Goal: Information Seeking & Learning: Learn about a topic

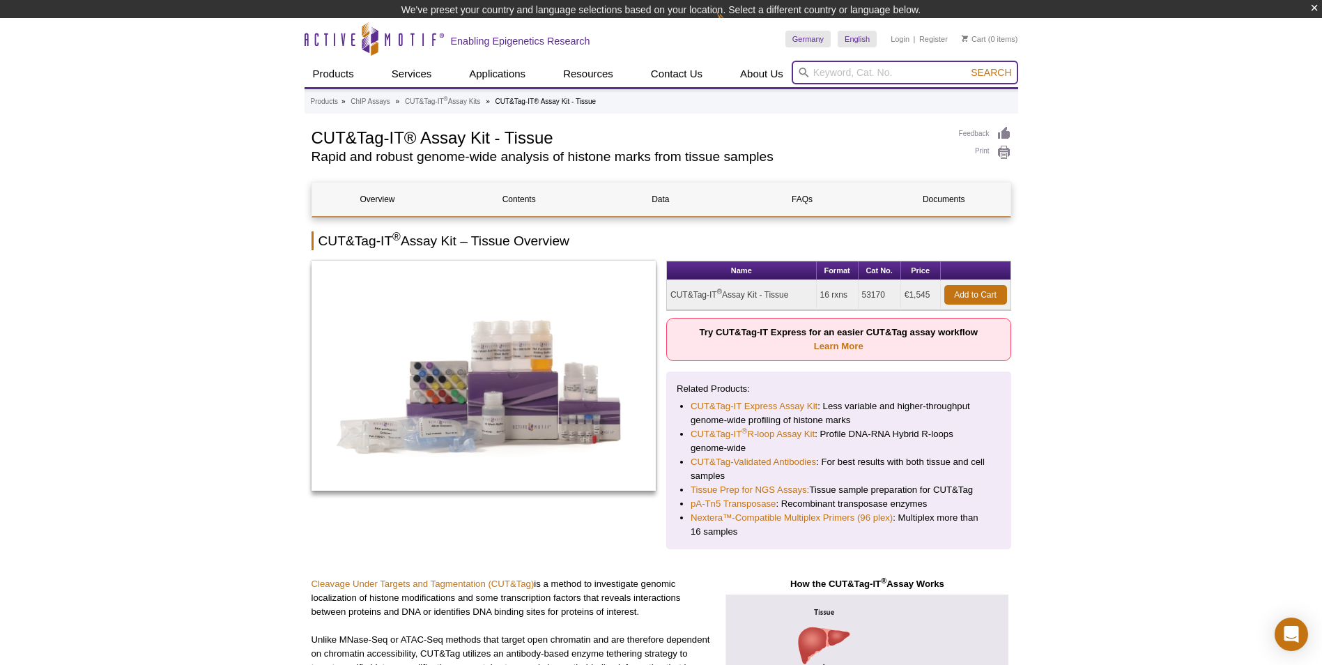
click at [818, 72] on input "search" at bounding box center [905, 73] width 227 height 24
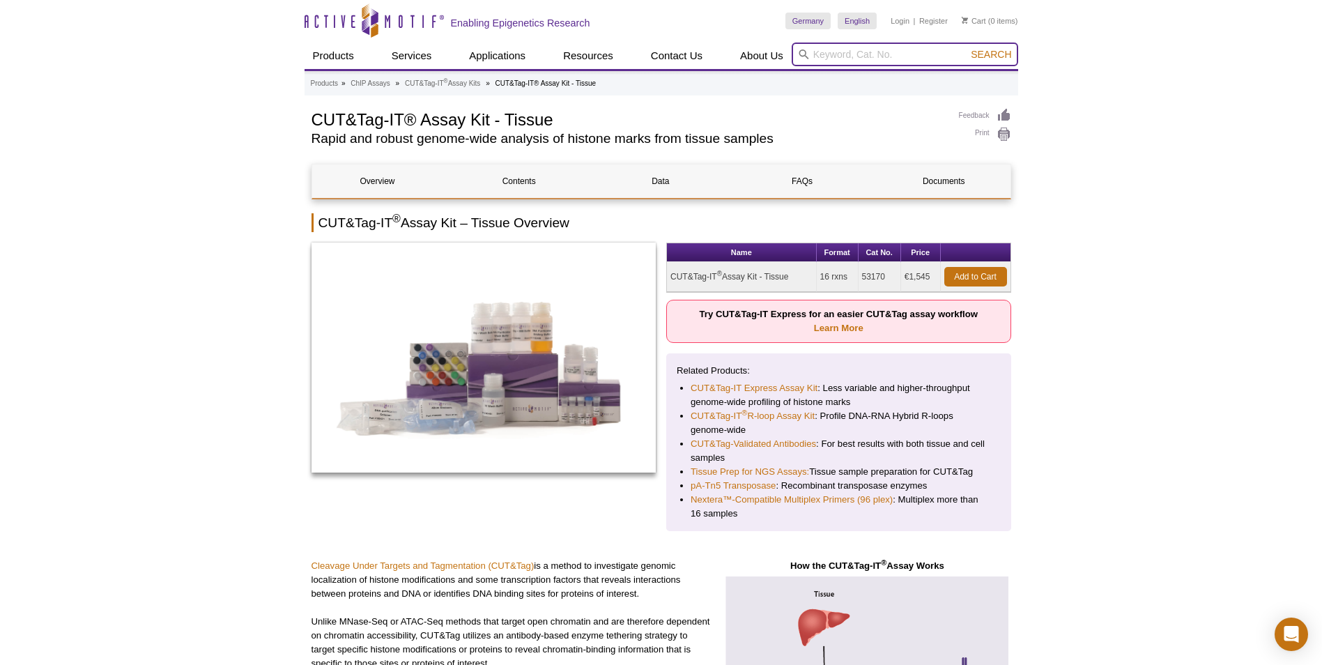
paste input "CUT&Tag"
click at [838, 56] on input "CUT&Tag" at bounding box center [905, 55] width 227 height 24
type input "CUT Tag"
click at [967, 48] on button "Search" at bounding box center [991, 54] width 49 height 13
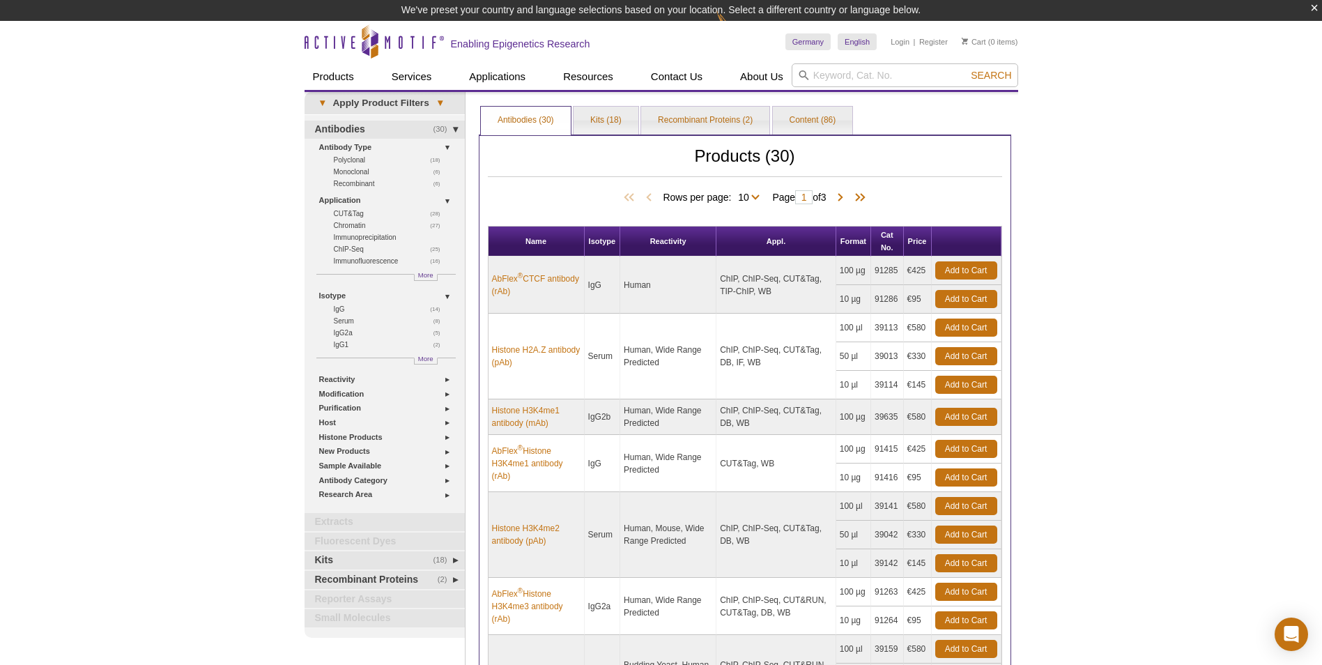
click at [1095, 353] on div "Active Motif Logo Enabling Epigenetics Research 0 Search Skip to content Active…" at bounding box center [661, 619] width 1322 height 1196
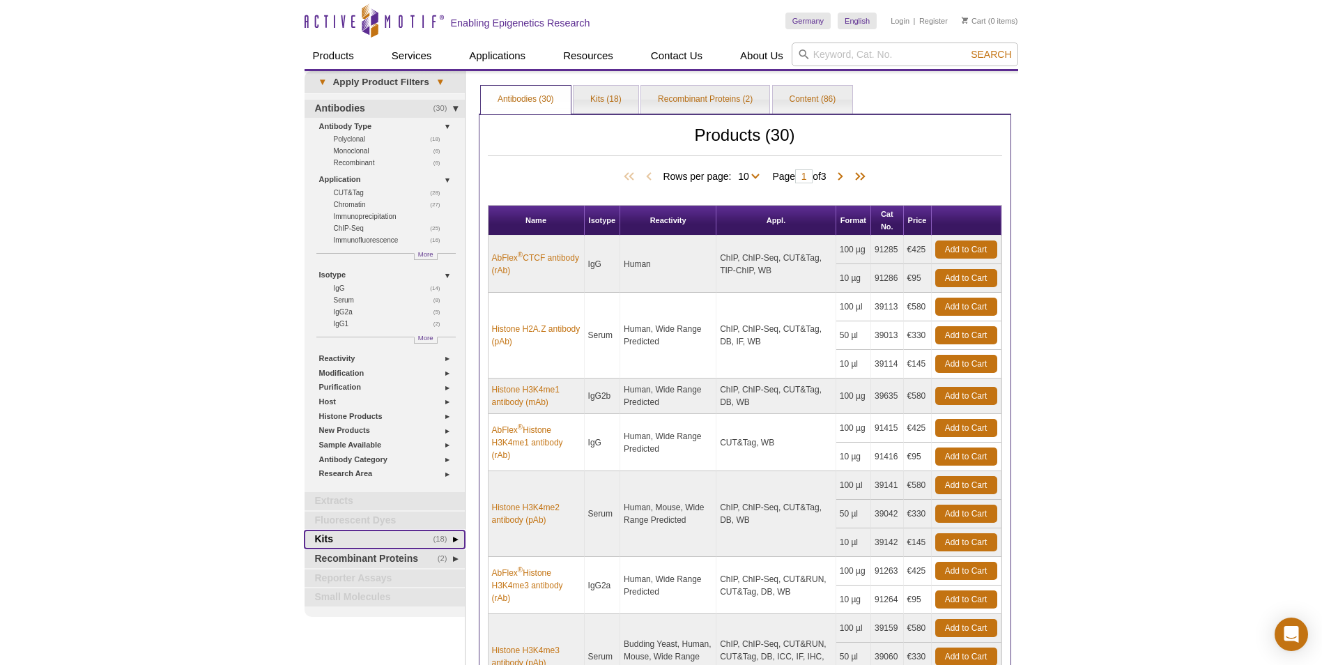
click at [344, 538] on link "(18) Kits" at bounding box center [385, 540] width 160 height 18
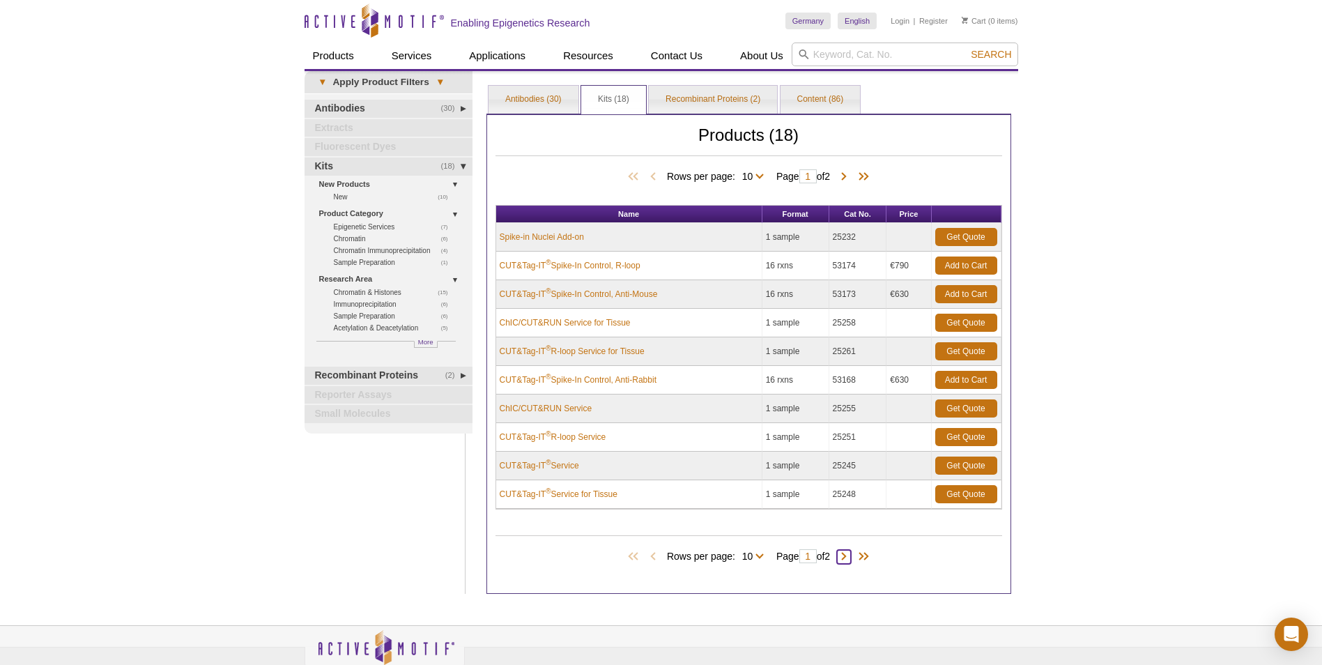
click at [848, 557] on span at bounding box center [844, 557] width 14 height 14
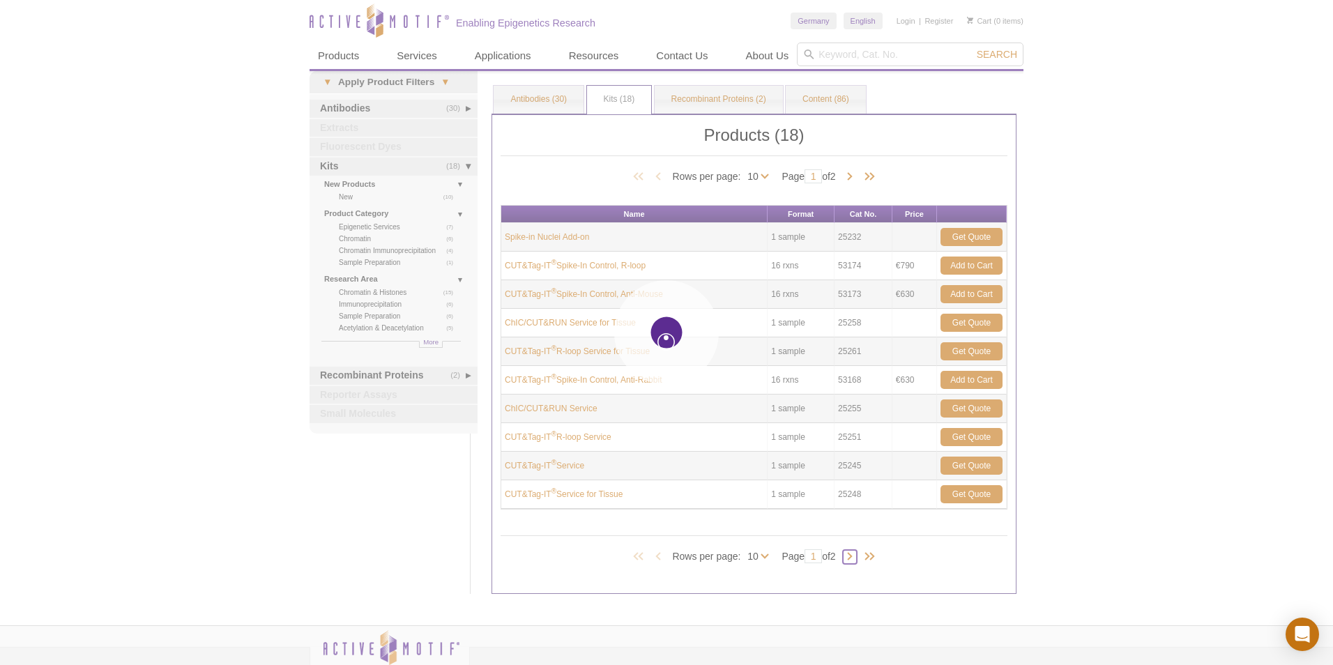
type input "2"
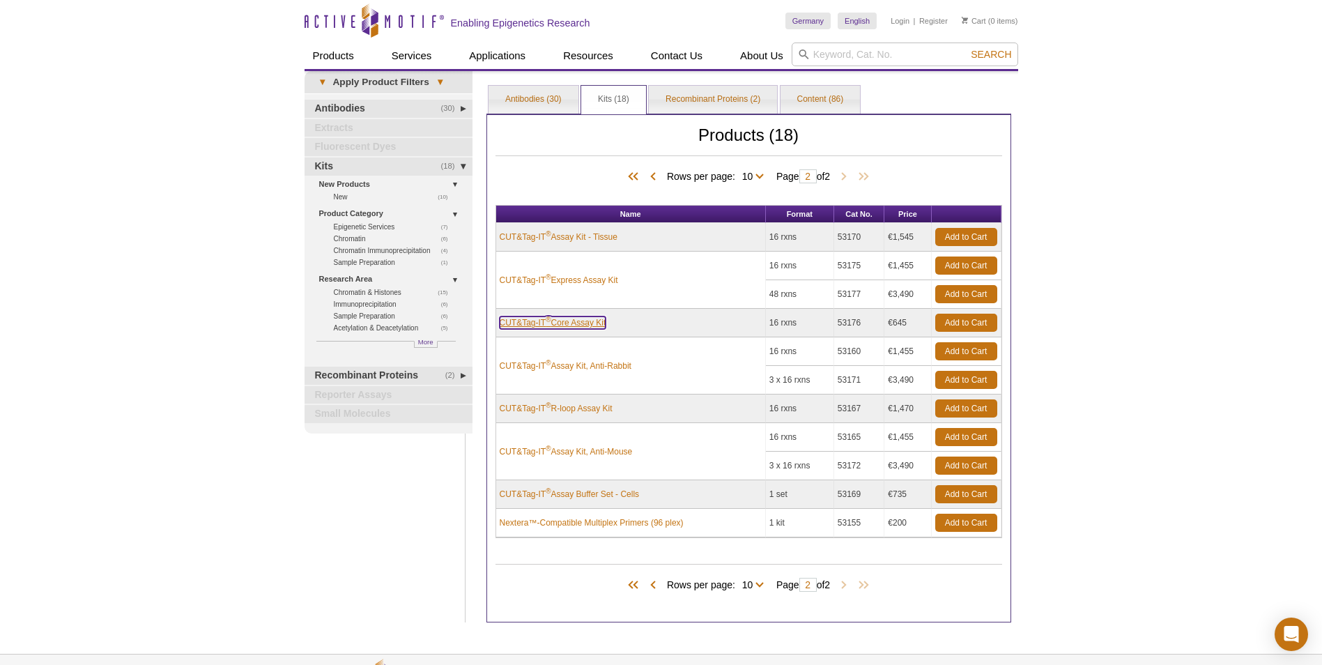
click at [579, 323] on link "CUT&Tag-IT ® Core Assay Kit" at bounding box center [553, 322] width 107 height 13
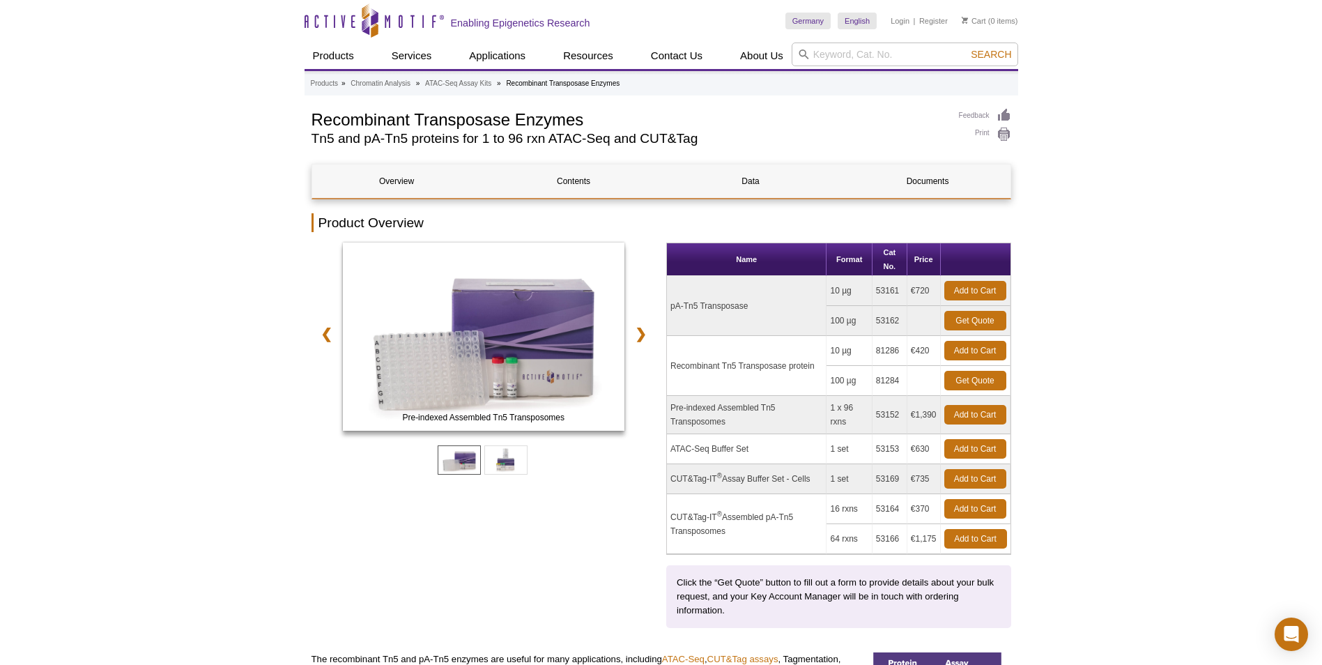
drag, startPoint x: 680, startPoint y: 476, endPoint x: 929, endPoint y: 476, distance: 248.9
click at [929, 476] on tr "CUT&Tag-IT ® Assay Buffer Set - Cells 1 set 53169 €735 Add to Cart" at bounding box center [839, 479] width 344 height 30
drag, startPoint x: 929, startPoint y: 476, endPoint x: 800, endPoint y: 503, distance: 131.7
click at [802, 503] on td "CUT&Tag-IT ® Assembled pA-Tn5 Transposomes" at bounding box center [747, 524] width 160 height 60
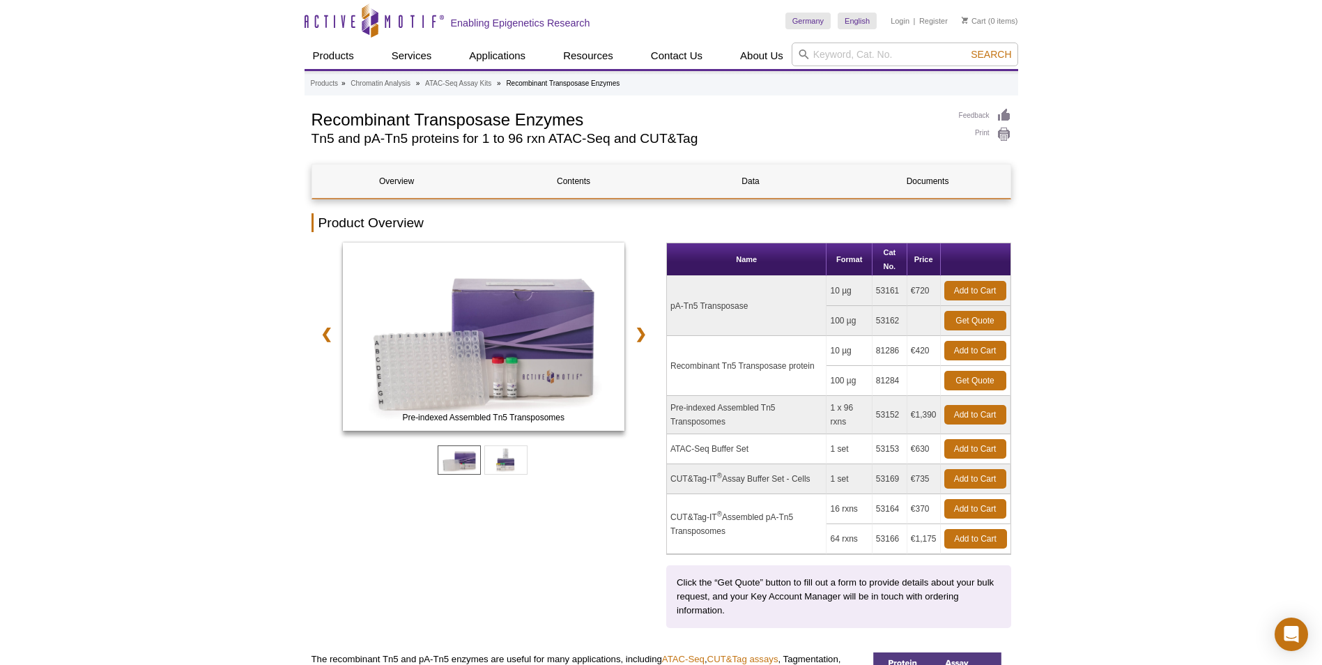
drag, startPoint x: 760, startPoint y: 503, endPoint x: 922, endPoint y: 540, distance: 165.9
click at [922, 540] on tbody "pA-Tn5 Transposase 10 µg 53161 €720 Add to Cart 100 µg 53162 Get Quote ®" at bounding box center [839, 415] width 344 height 278
click at [922, 540] on td "€1,175" at bounding box center [924, 539] width 33 height 30
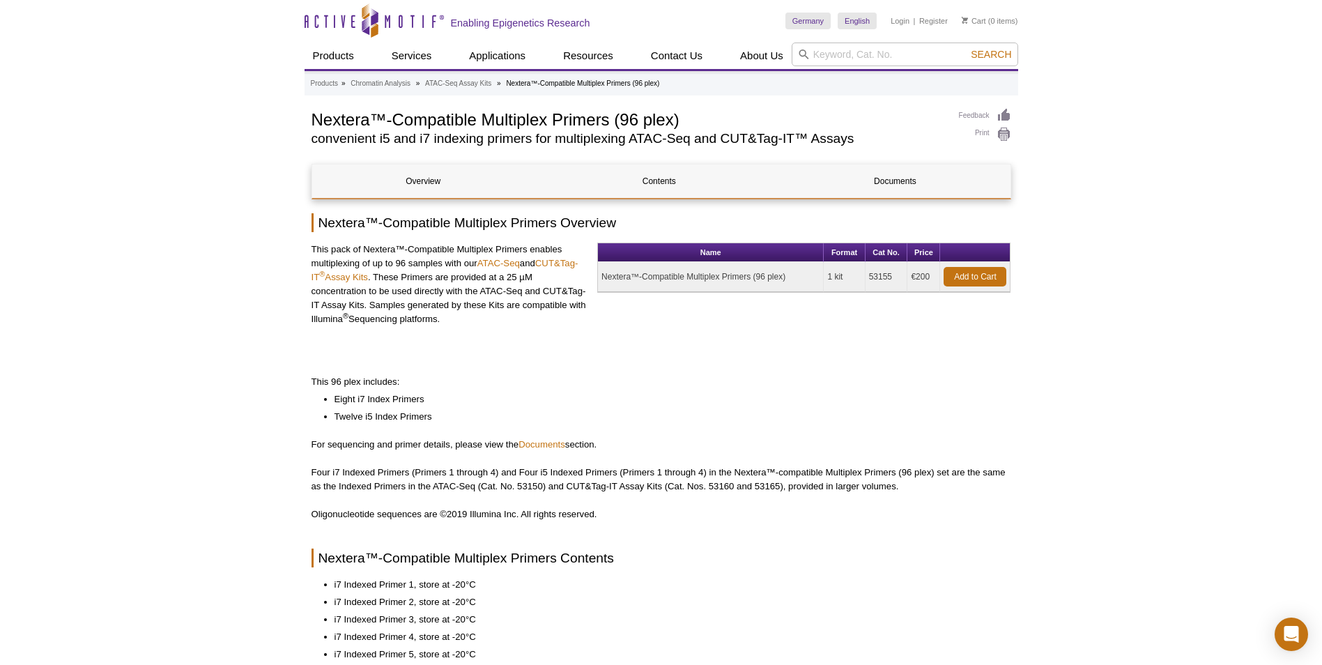
drag, startPoint x: 440, startPoint y: 284, endPoint x: 473, endPoint y: 335, distance: 60.5
click at [473, 335] on div "This pack of Nextera™-Compatible Multiplex Primers enables multiplexing of up t…" at bounding box center [450, 292] width 276 height 98
click at [475, 335] on div "This pack of Nextera™-Compatible Multiplex Primers enables multiplexing of up t…" at bounding box center [450, 292] width 276 height 98
drag, startPoint x: 399, startPoint y: 139, endPoint x: 891, endPoint y: 150, distance: 492.3
click at [891, 150] on div "Nextera™-Compatible Multiplex Primers (96 plex) convenient i5 and i7 indexing p…" at bounding box center [629, 130] width 634 height 44
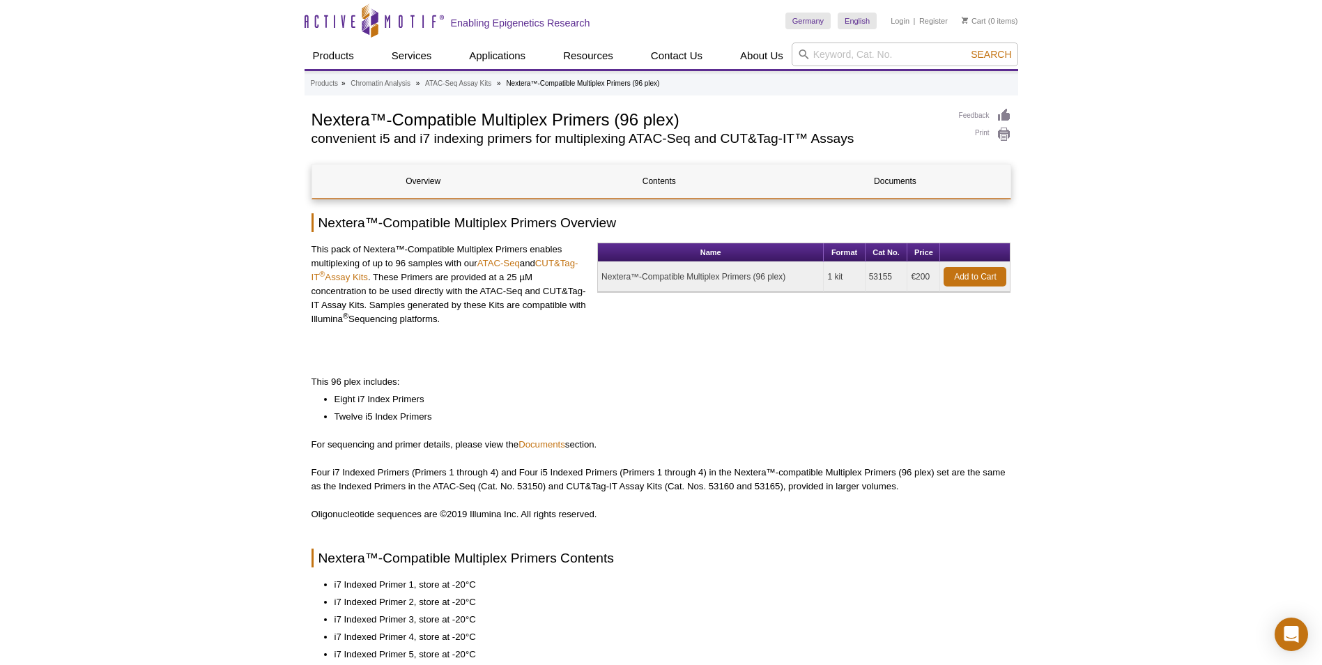
drag, startPoint x: 891, startPoint y: 150, endPoint x: 853, endPoint y: 375, distance: 228.4
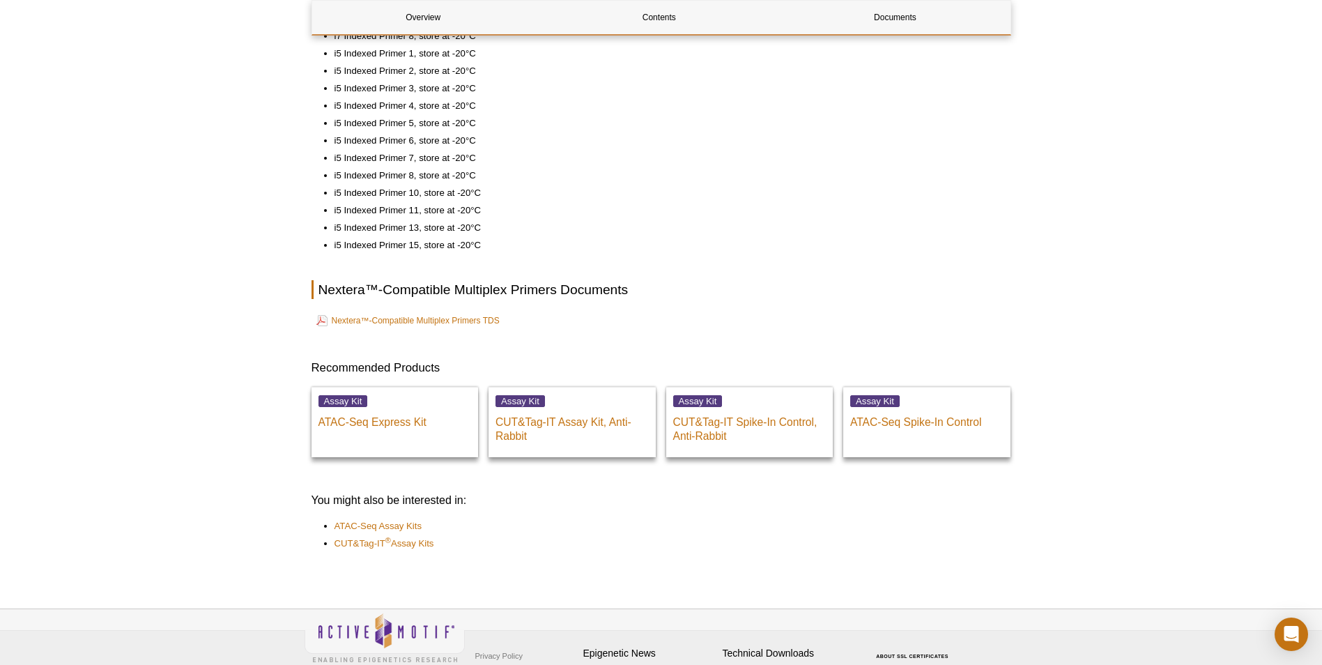
scroll to position [697, 0]
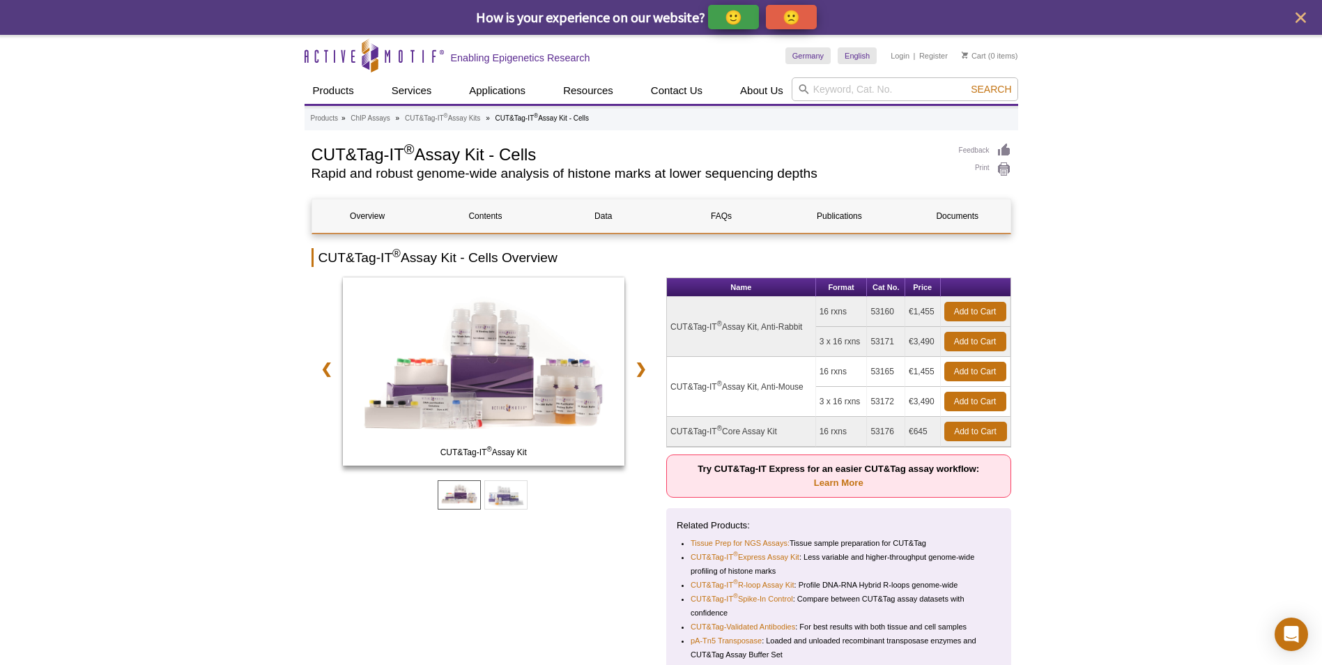
drag, startPoint x: 671, startPoint y: 431, endPoint x: 943, endPoint y: 430, distance: 272.6
click at [943, 430] on tr "CUT&Tag-IT ® Core Assay Kit 16 rxns 53176 €645 Add to Cart" at bounding box center [839, 432] width 344 height 30
drag, startPoint x: 943, startPoint y: 430, endPoint x: 1092, endPoint y: 483, distance: 157.7
click at [418, 60] on icon "Active Motif Logo" at bounding box center [374, 55] width 139 height 34
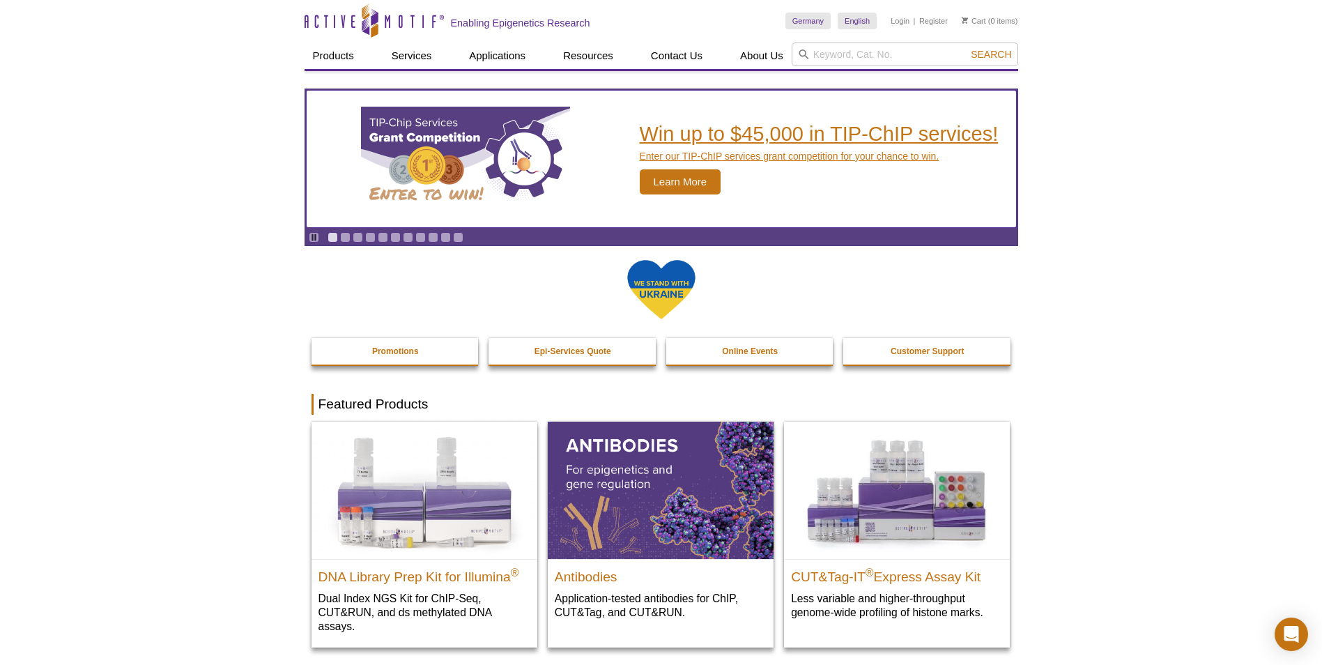
click at [887, 156] on p "Enter our TIP-ChIP services grant competition for your chance to win." at bounding box center [819, 156] width 359 height 13
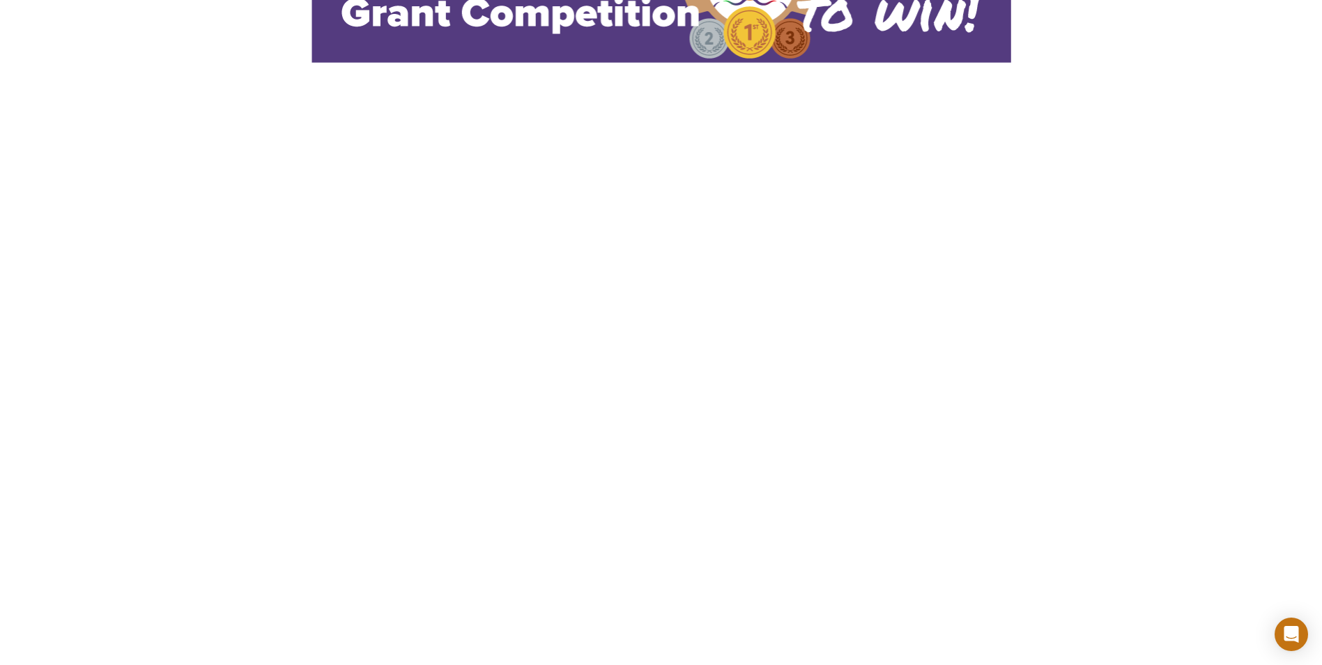
scroll to position [209, 0]
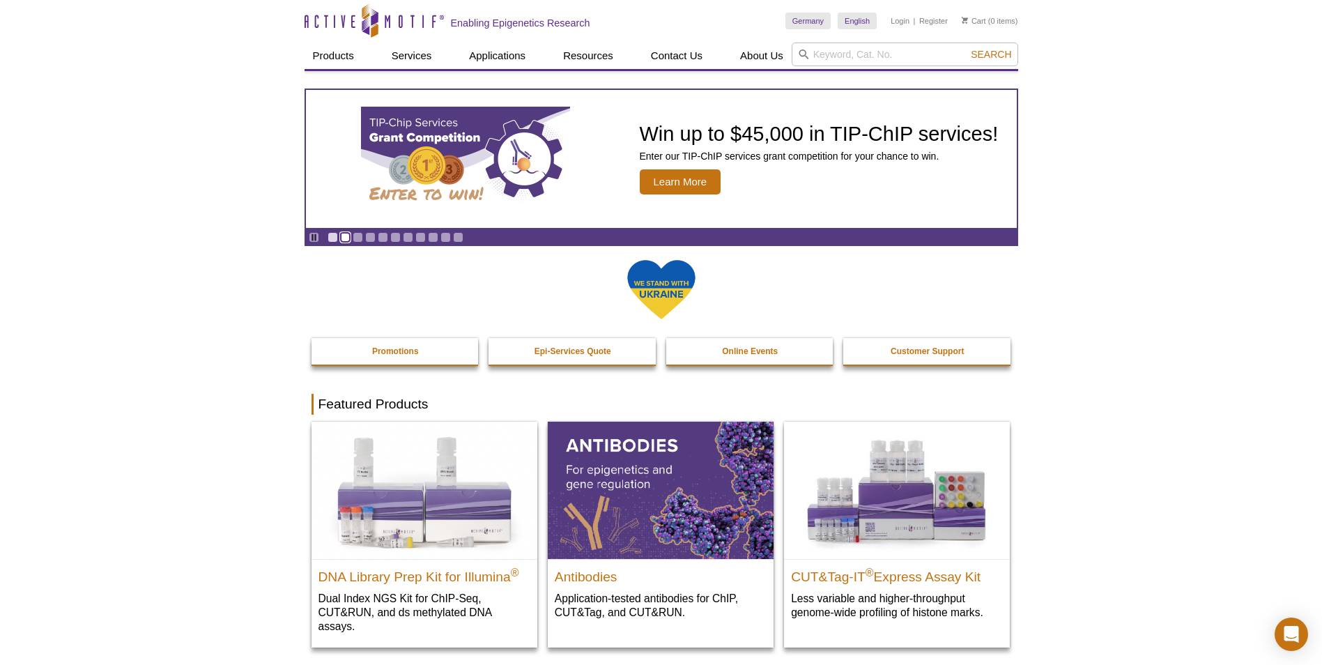
click at [346, 237] on link "Go to slide 2" at bounding box center [345, 237] width 10 height 10
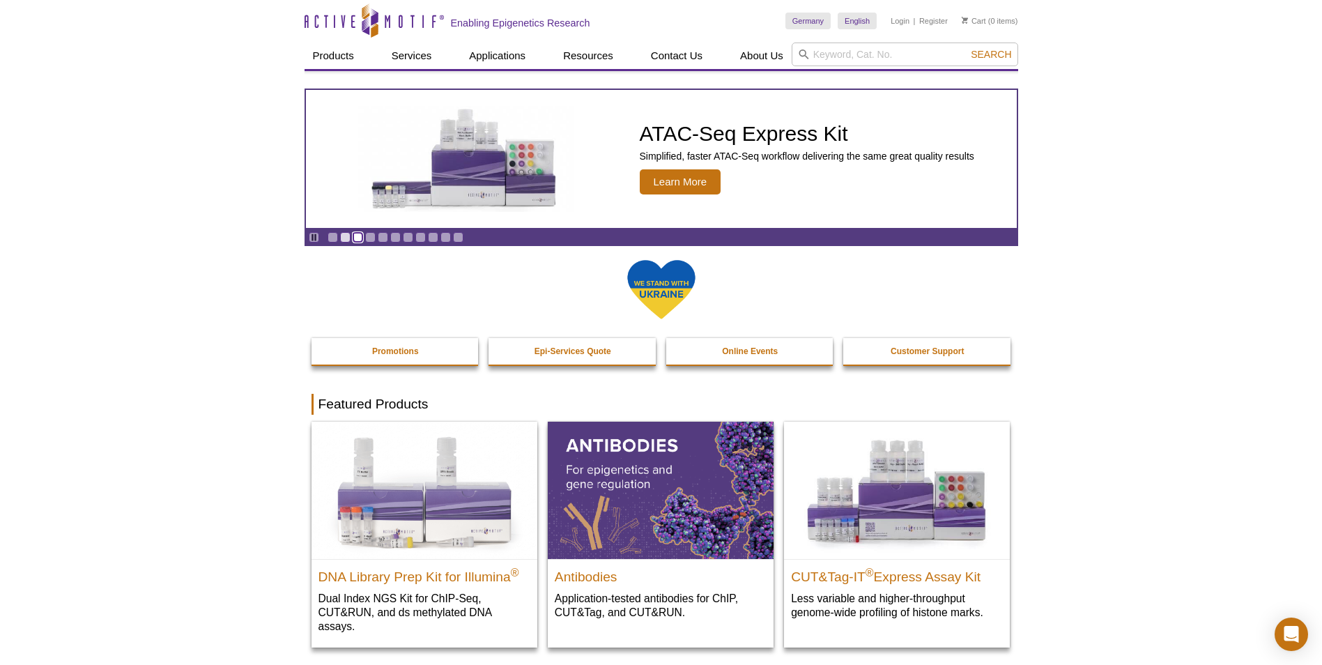
click at [356, 237] on link "Go to slide 3" at bounding box center [358, 237] width 10 height 10
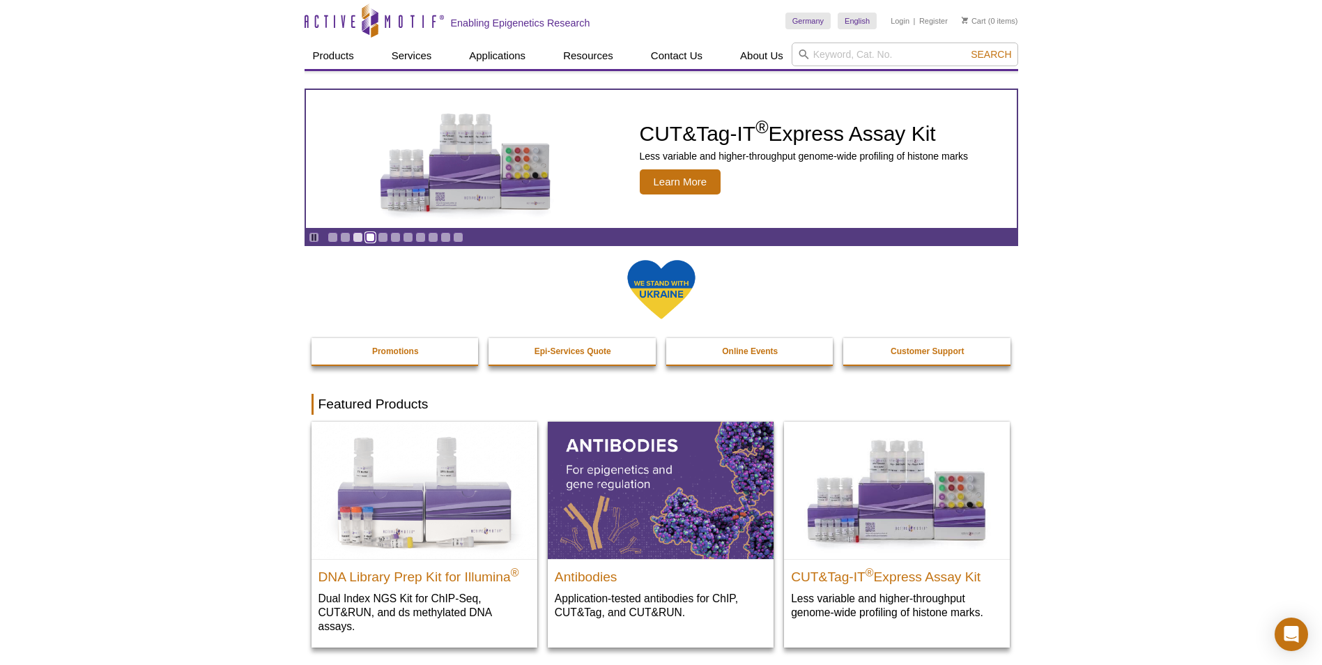
click at [372, 237] on link "Go to slide 4" at bounding box center [370, 237] width 10 height 10
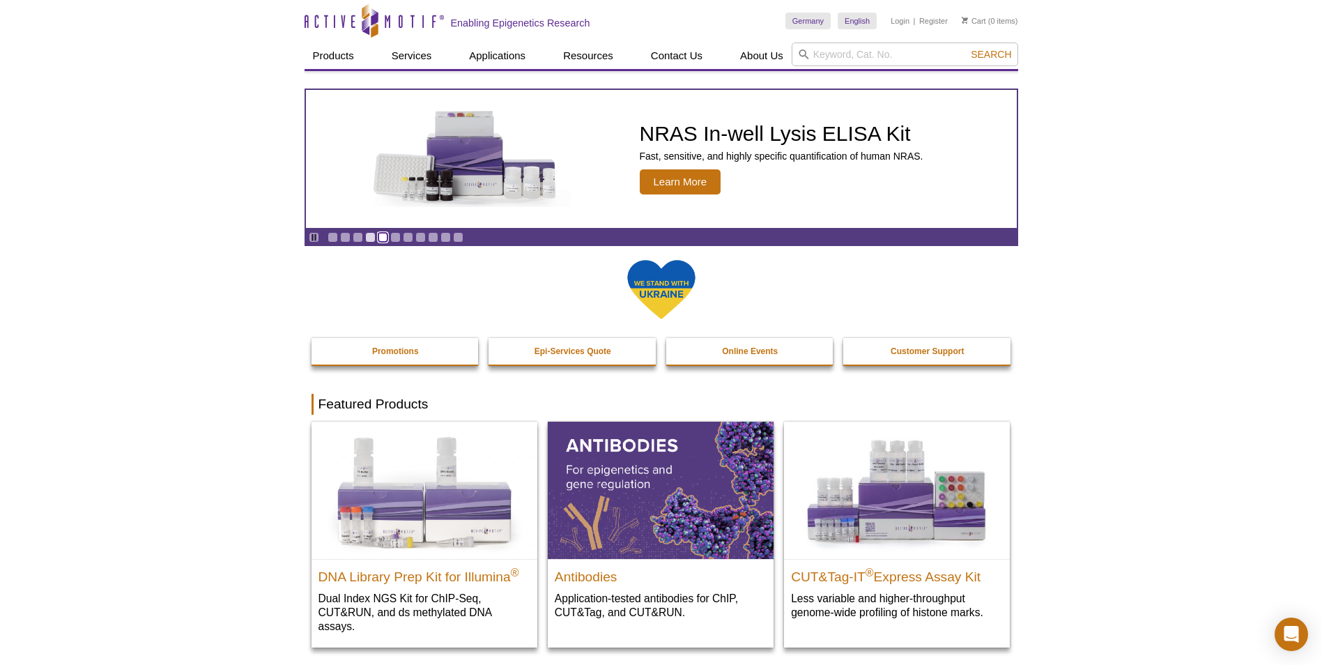
click at [381, 237] on link "Go to slide 5" at bounding box center [383, 237] width 10 height 10
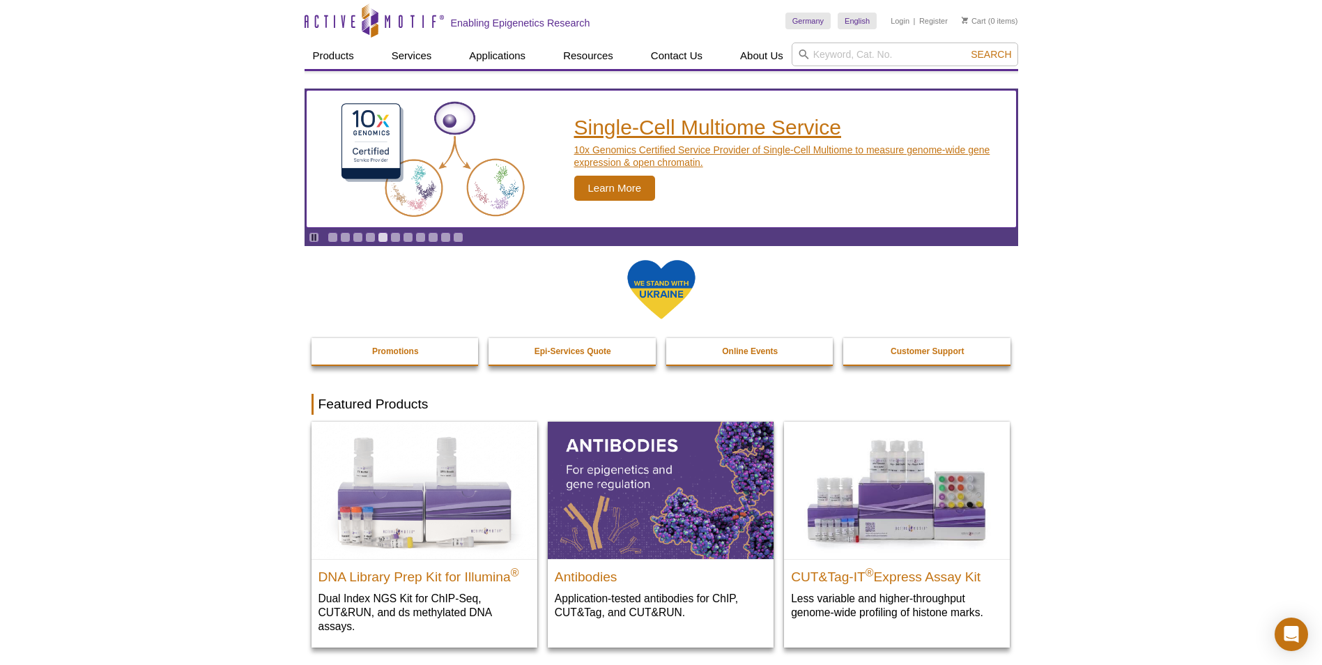
click at [433, 166] on img "Single-Cell Multiome Service" at bounding box center [432, 160] width 209 height 128
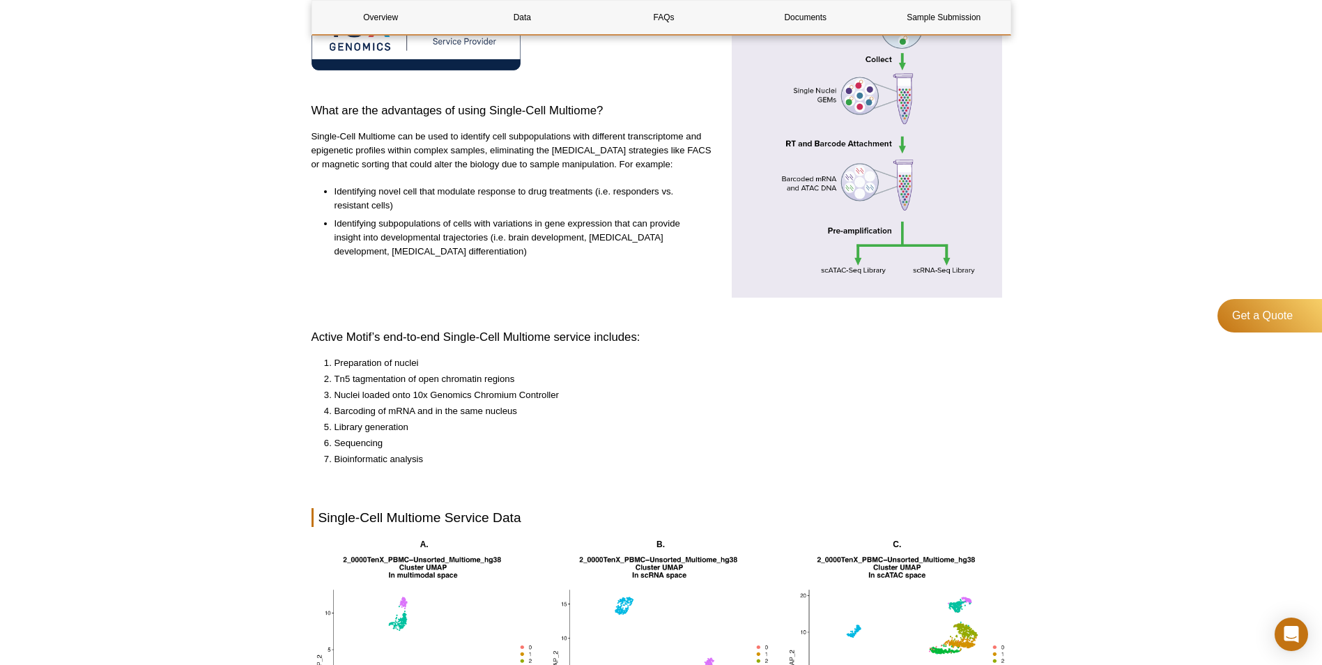
scroll to position [488, 0]
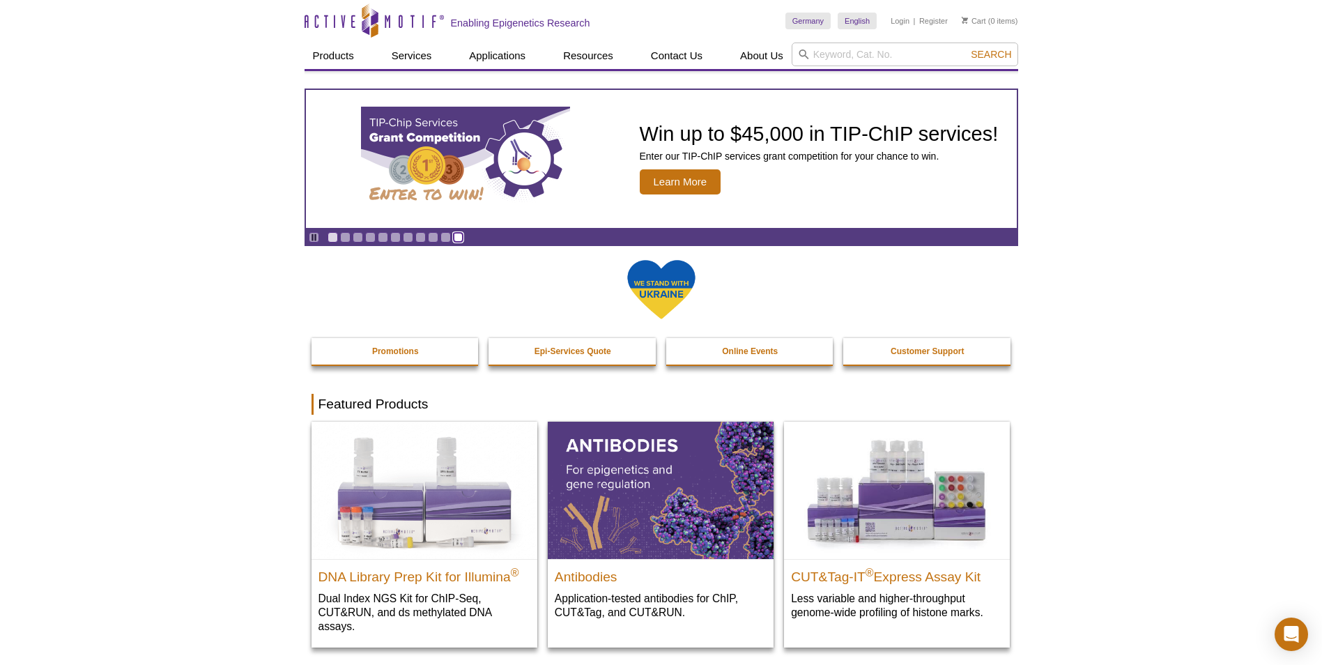
click at [459, 236] on link "Go to slide 11" at bounding box center [458, 237] width 10 height 10
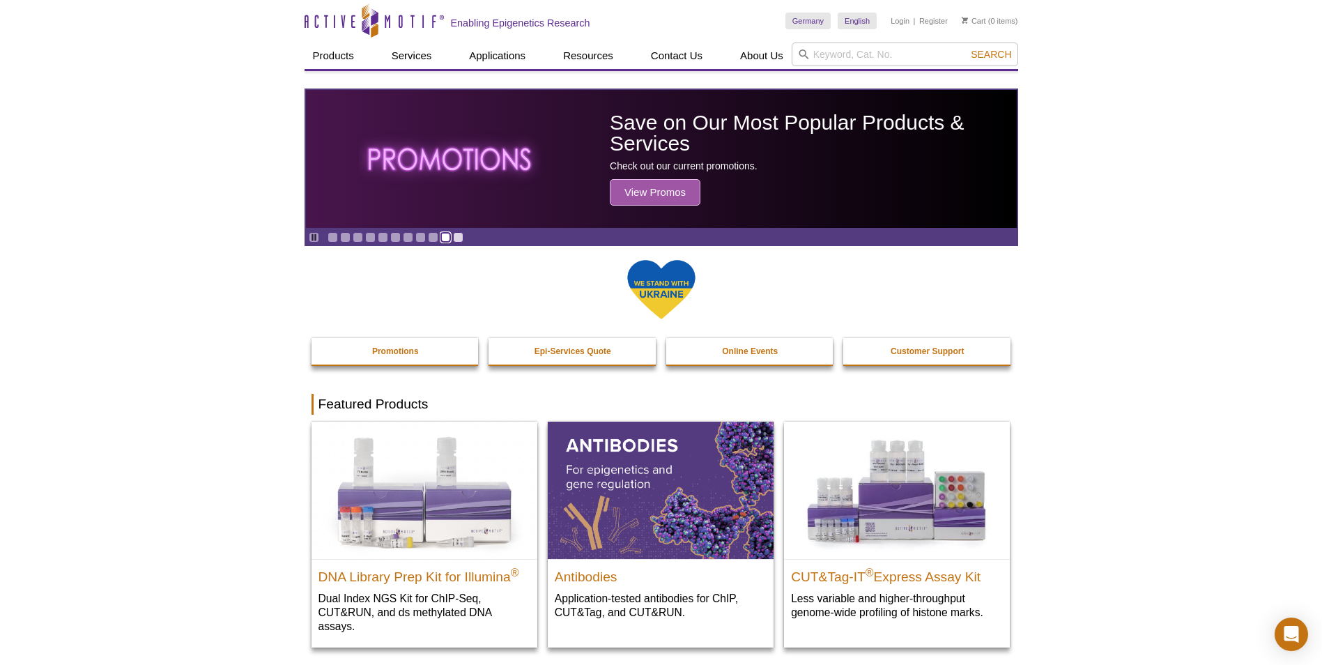
click at [447, 238] on link "Go to slide 10" at bounding box center [446, 237] width 10 height 10
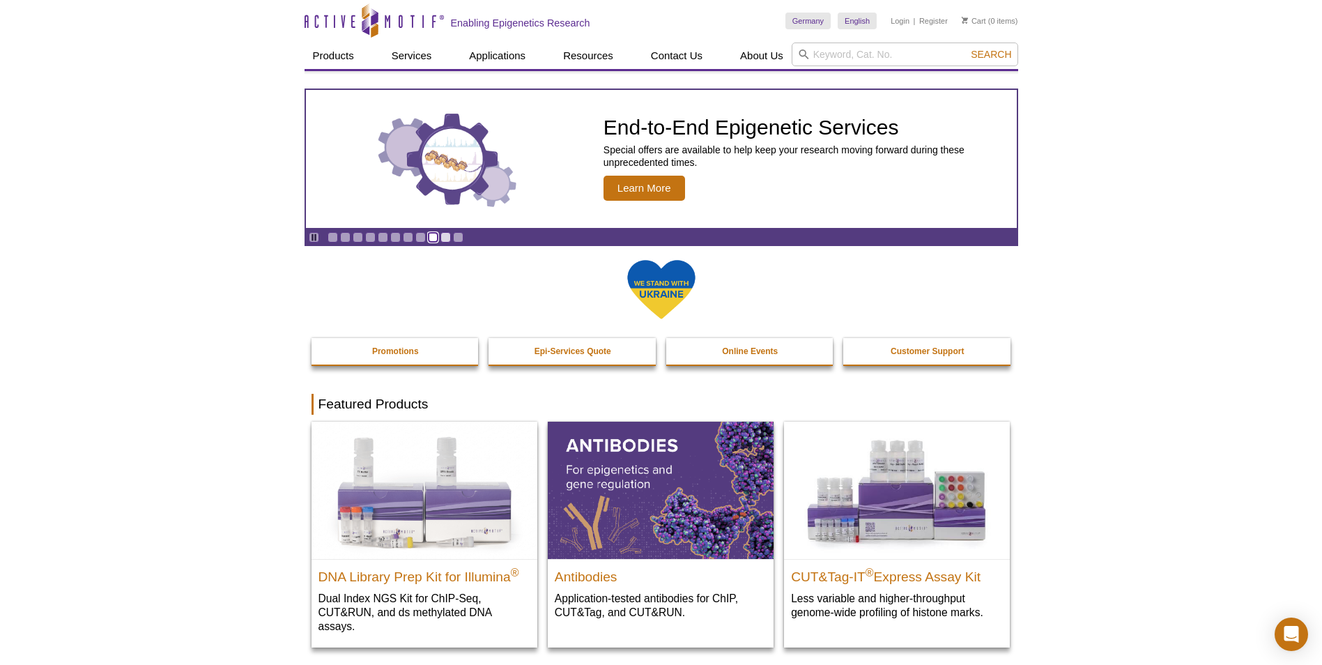
click at [433, 239] on link "Go to slide 9" at bounding box center [433, 237] width 10 height 10
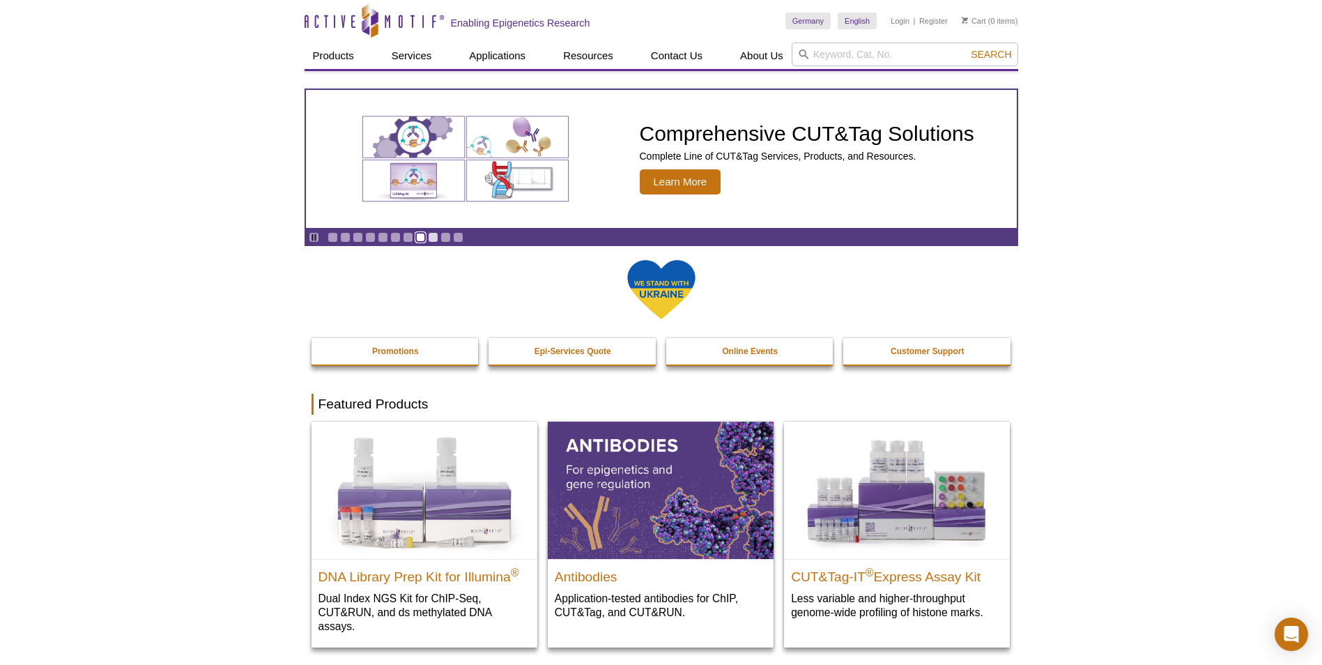
click at [422, 239] on link "Go to slide 8" at bounding box center [420, 237] width 10 height 10
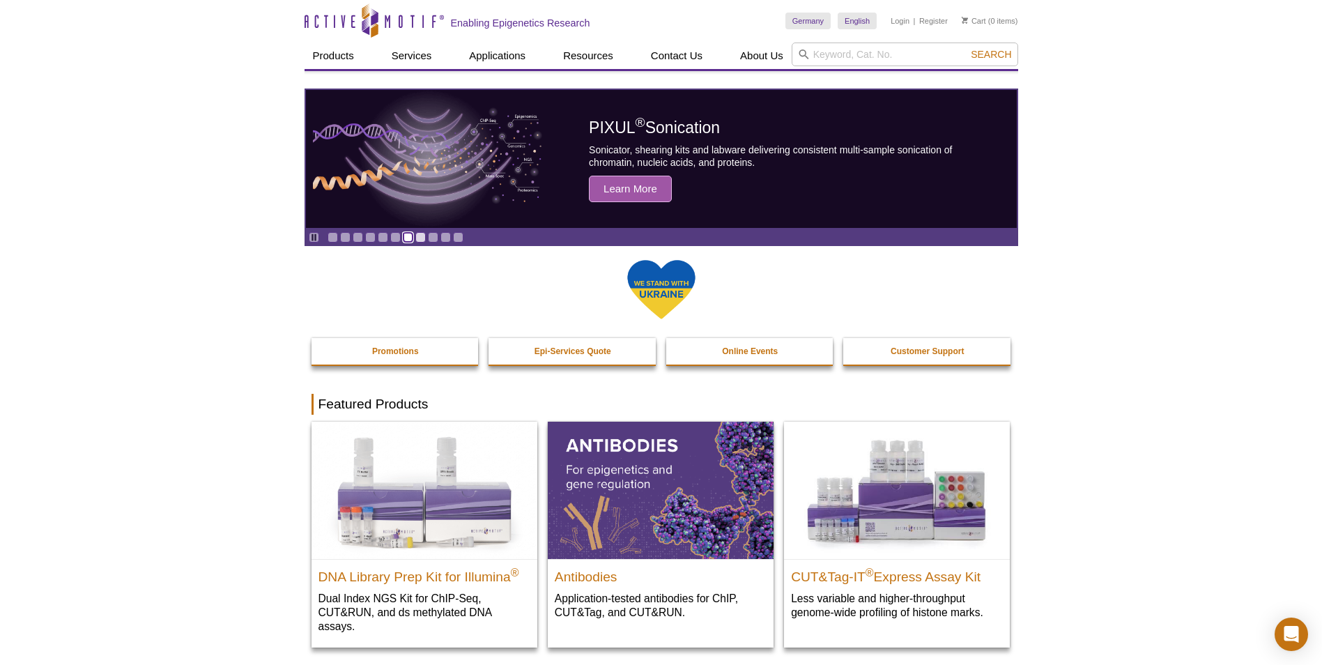
click at [408, 241] on link "Go to slide 7" at bounding box center [408, 237] width 10 height 10
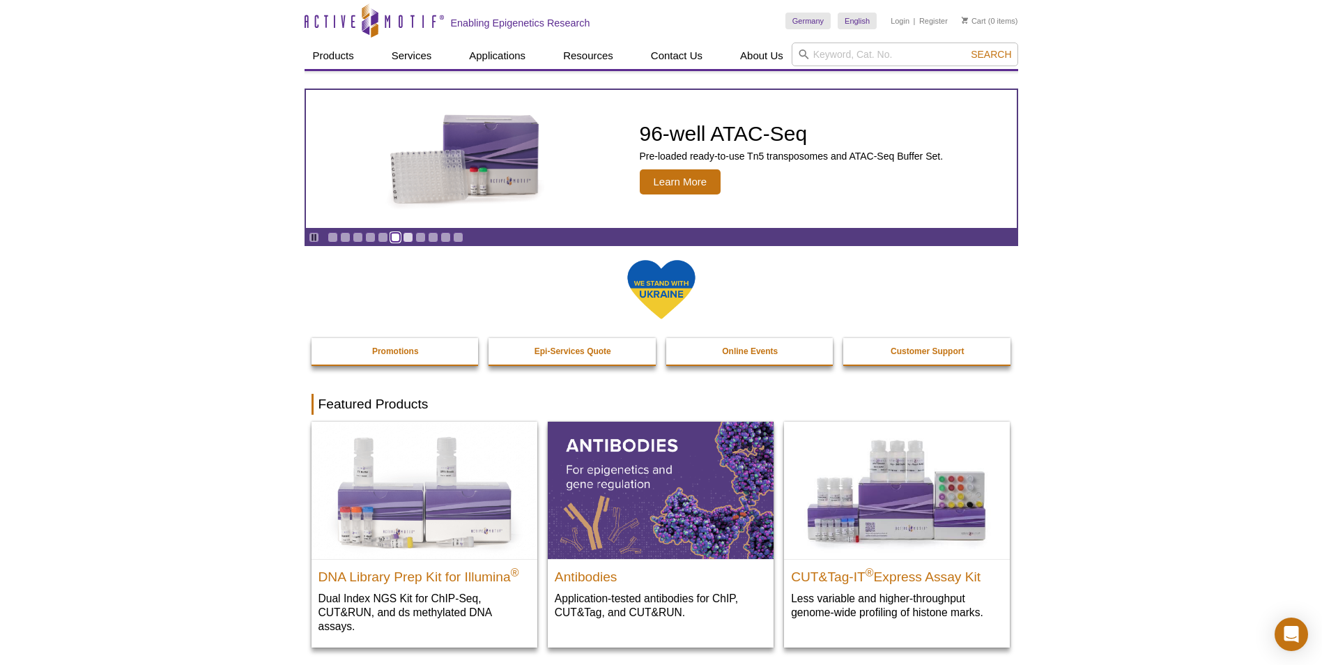
click at [395, 242] on link "Go to slide 6" at bounding box center [395, 237] width 10 height 10
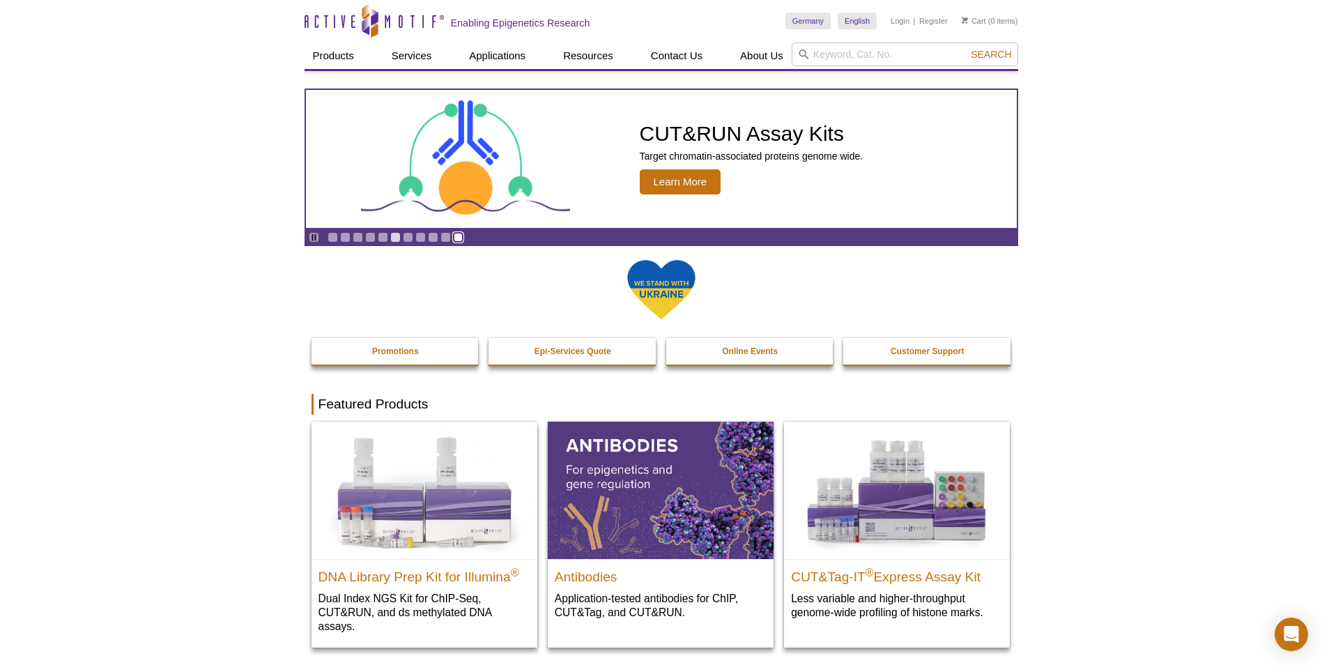
click at [461, 236] on link "Go to slide 11" at bounding box center [458, 237] width 10 height 10
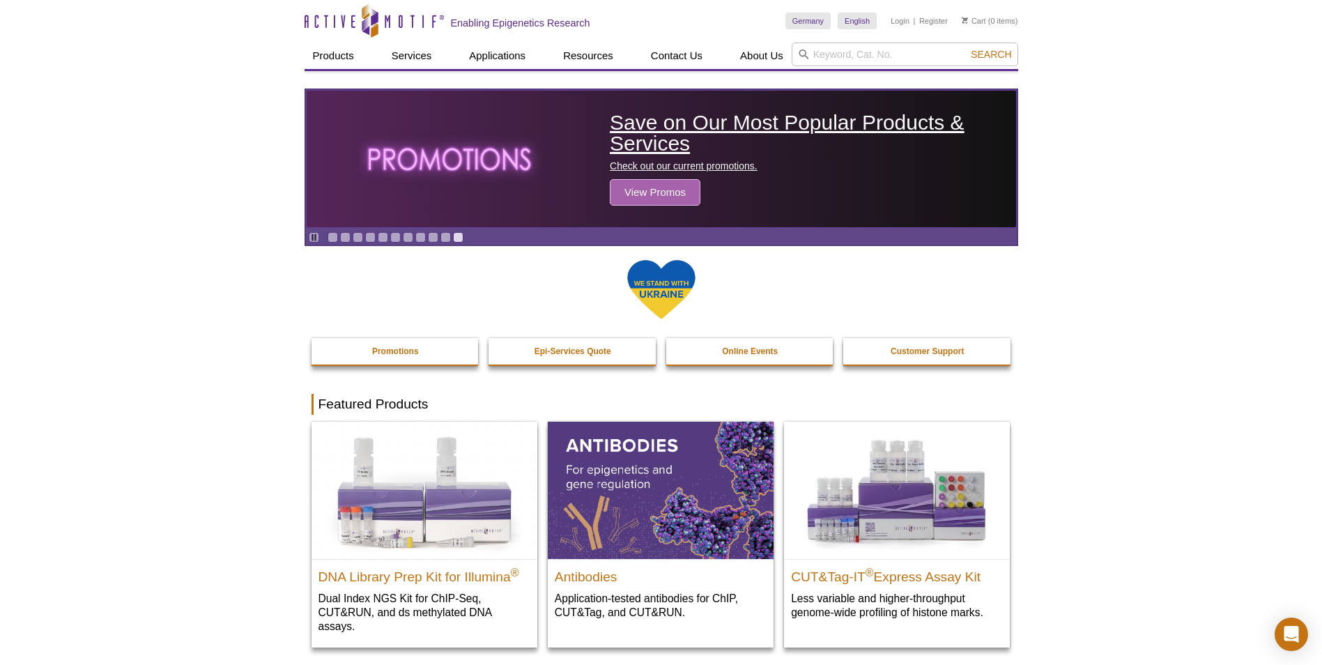
click at [651, 194] on span "View Promos" at bounding box center [655, 192] width 91 height 26
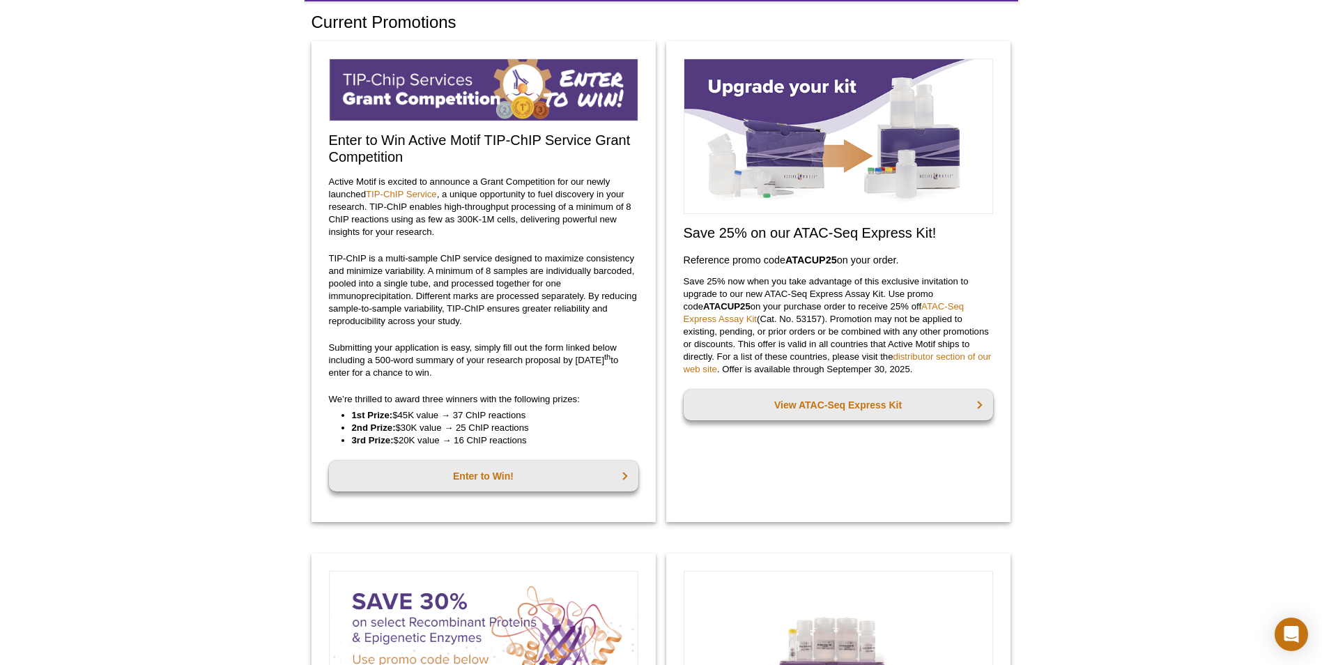
scroll to position [139, 0]
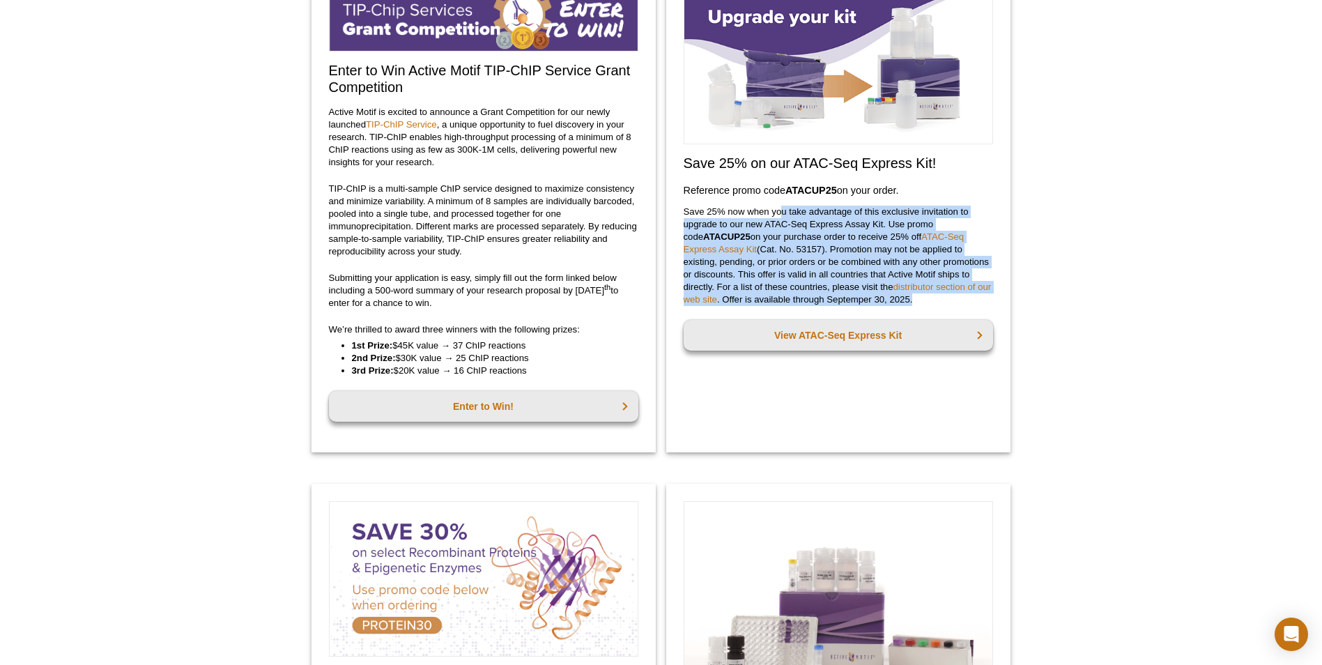
drag, startPoint x: 781, startPoint y: 208, endPoint x: 933, endPoint y: 302, distance: 177.8
click at [933, 302] on p "Save 25% now when you take advantage of this exclusive invitation to upgrade to…" at bounding box center [839, 256] width 310 height 100
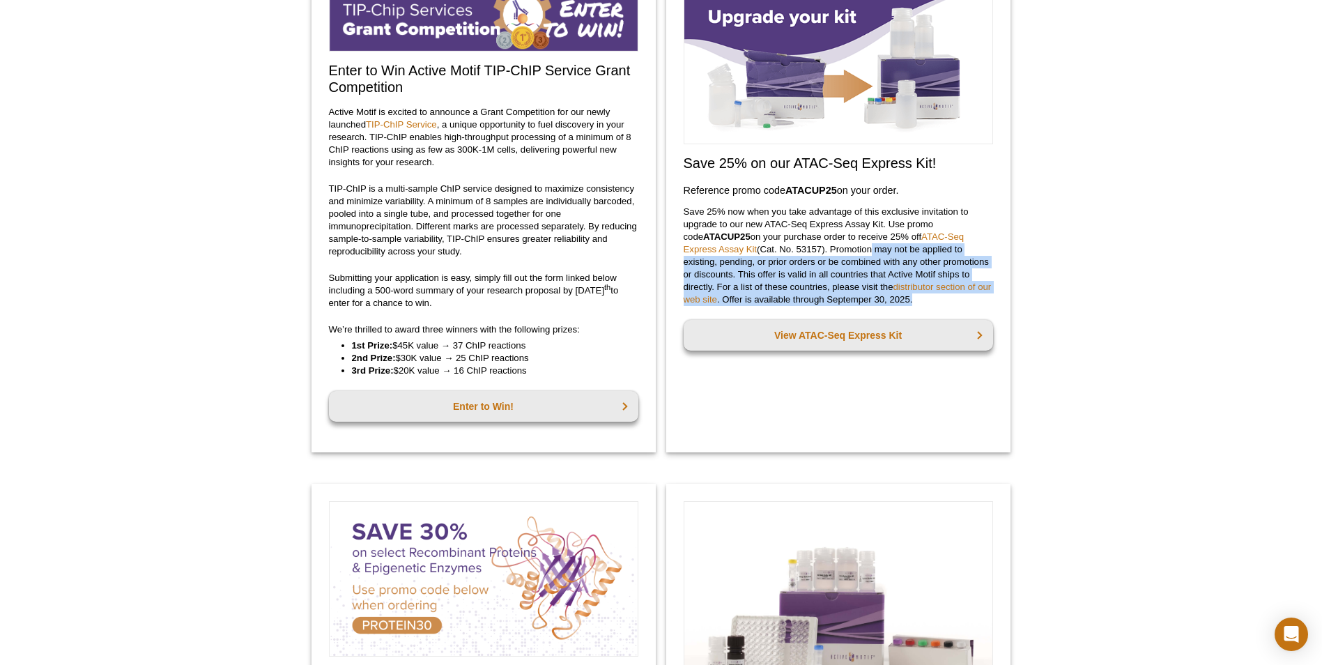
drag, startPoint x: 837, startPoint y: 255, endPoint x: 923, endPoint y: 303, distance: 98.9
click at [923, 303] on p "Save 25% now when you take advantage of this exclusive invitation to upgrade to…" at bounding box center [839, 256] width 310 height 100
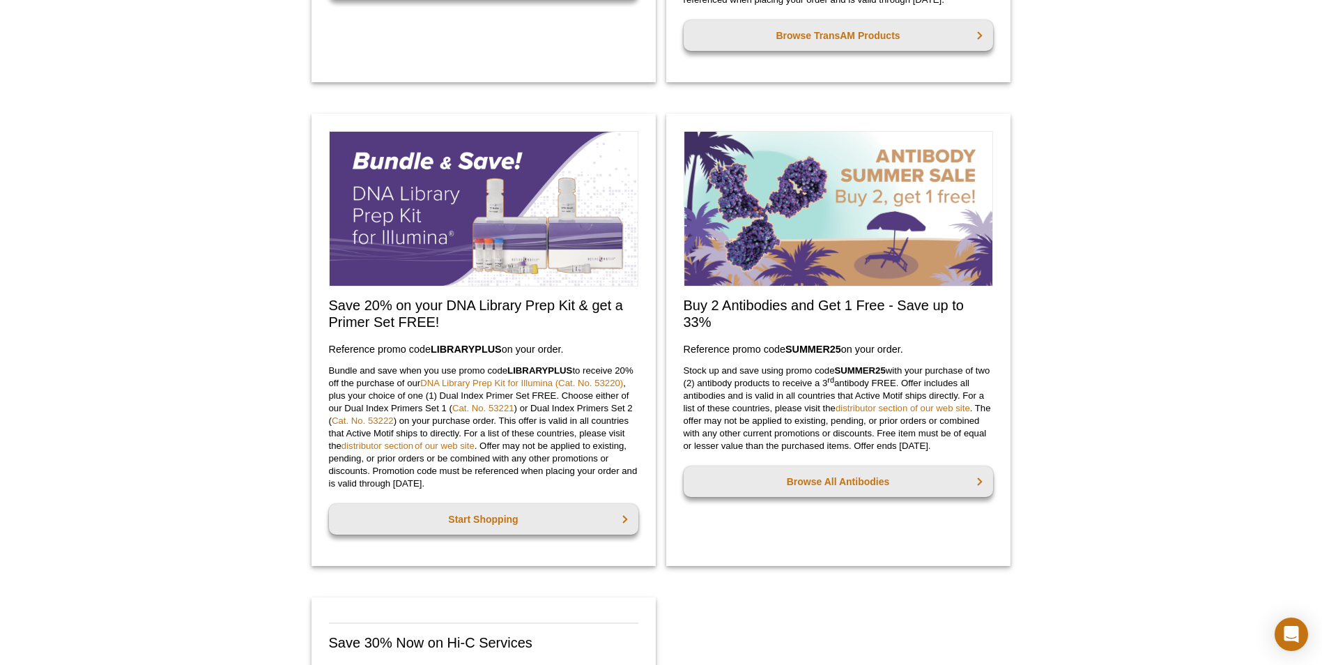
scroll to position [1046, 0]
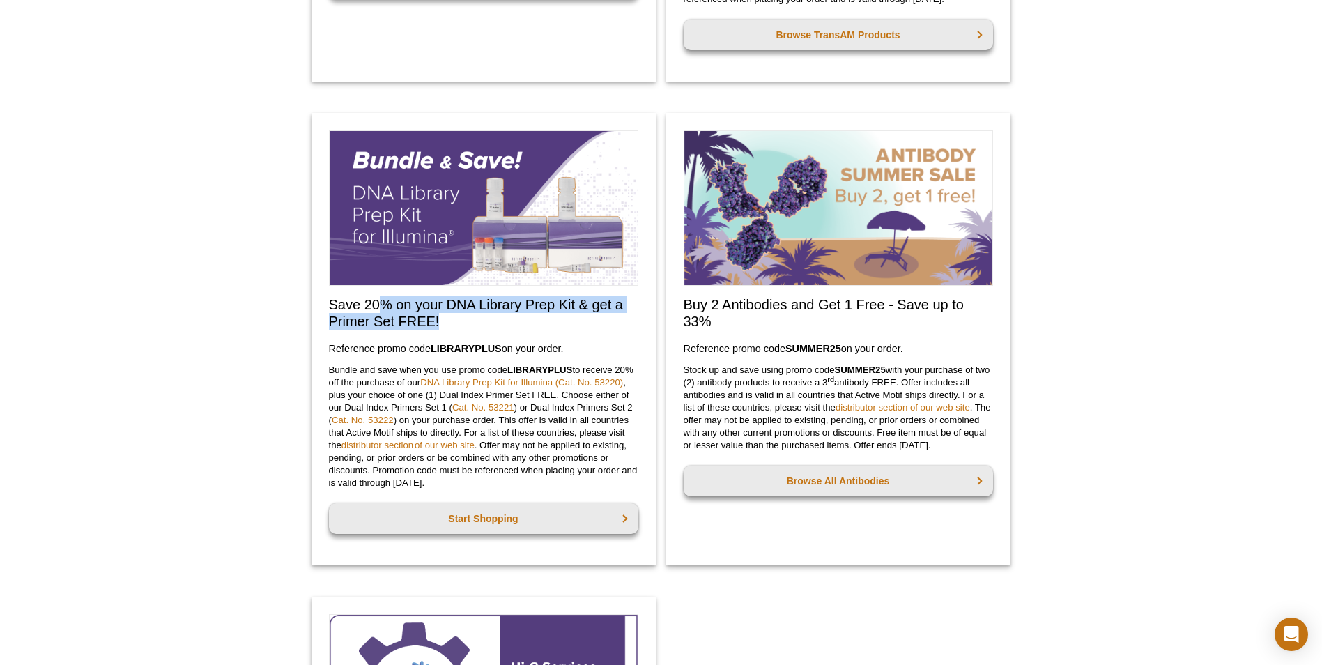
drag, startPoint x: 380, startPoint y: 303, endPoint x: 522, endPoint y: 326, distance: 144.2
click at [522, 326] on h2 "Save 20% on your DNA Library Prep Kit & get a Primer Set FREE!" at bounding box center [484, 312] width 310 height 33
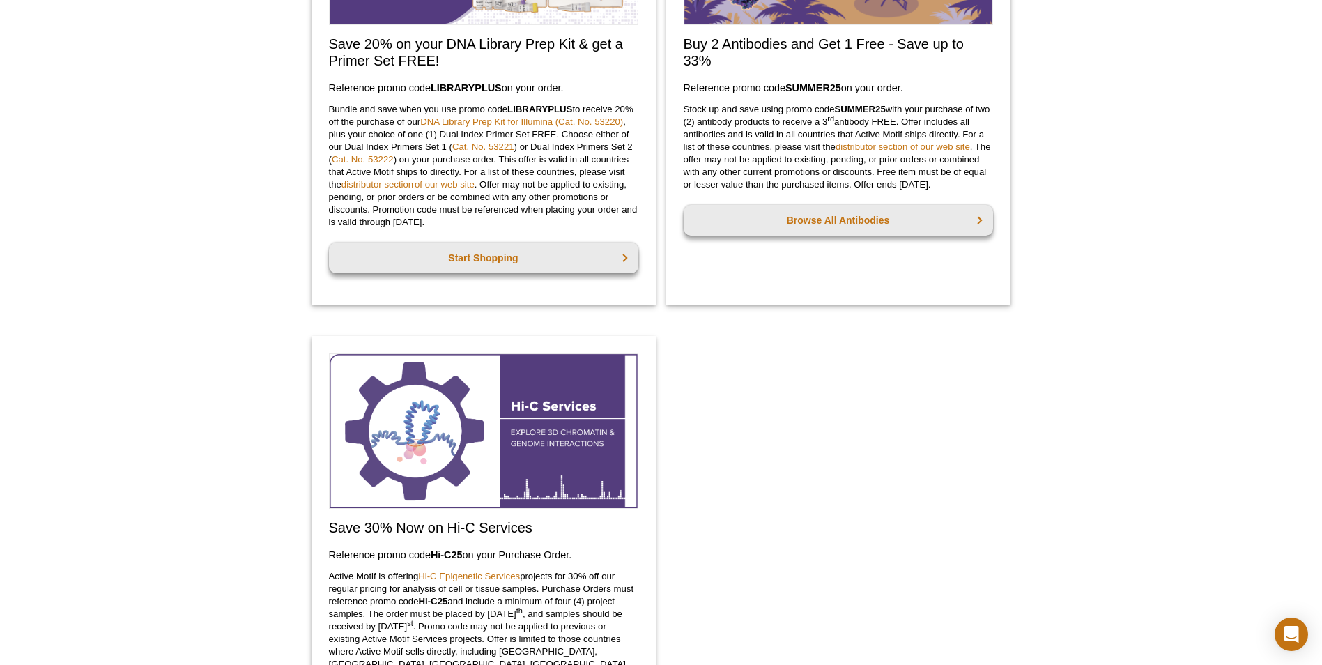
scroll to position [1115, 0]
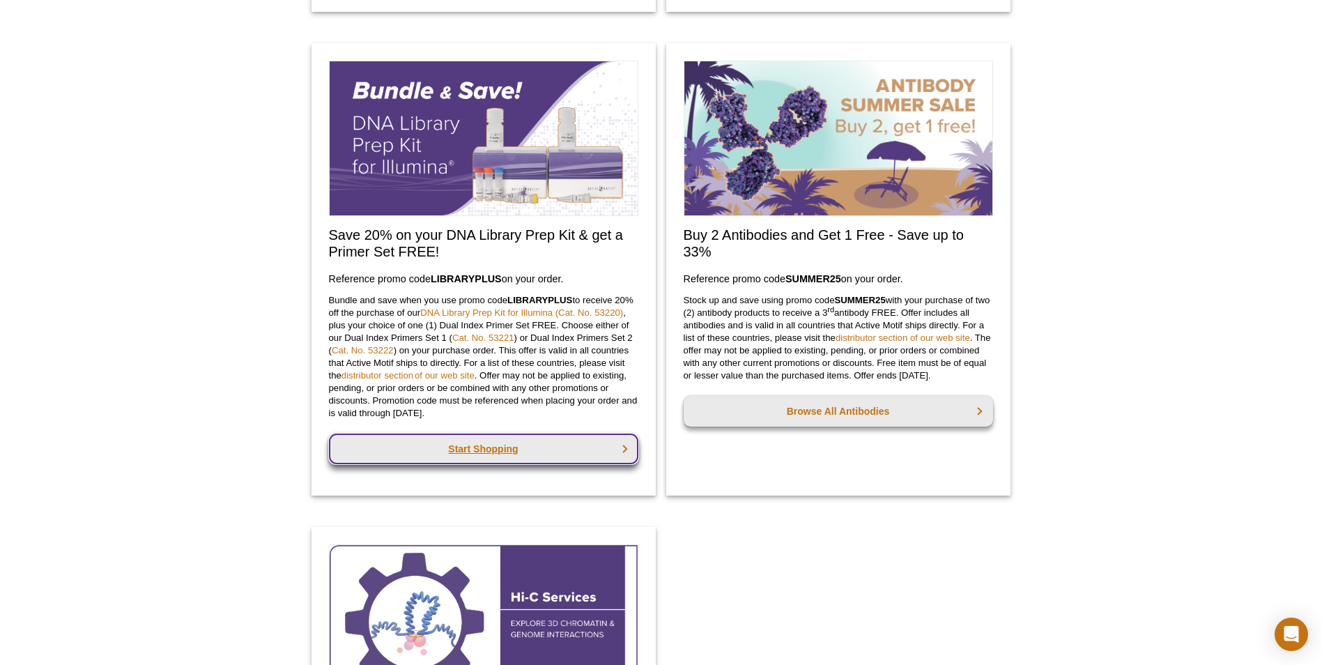
click at [508, 450] on link "Start Shopping" at bounding box center [484, 449] width 310 height 31
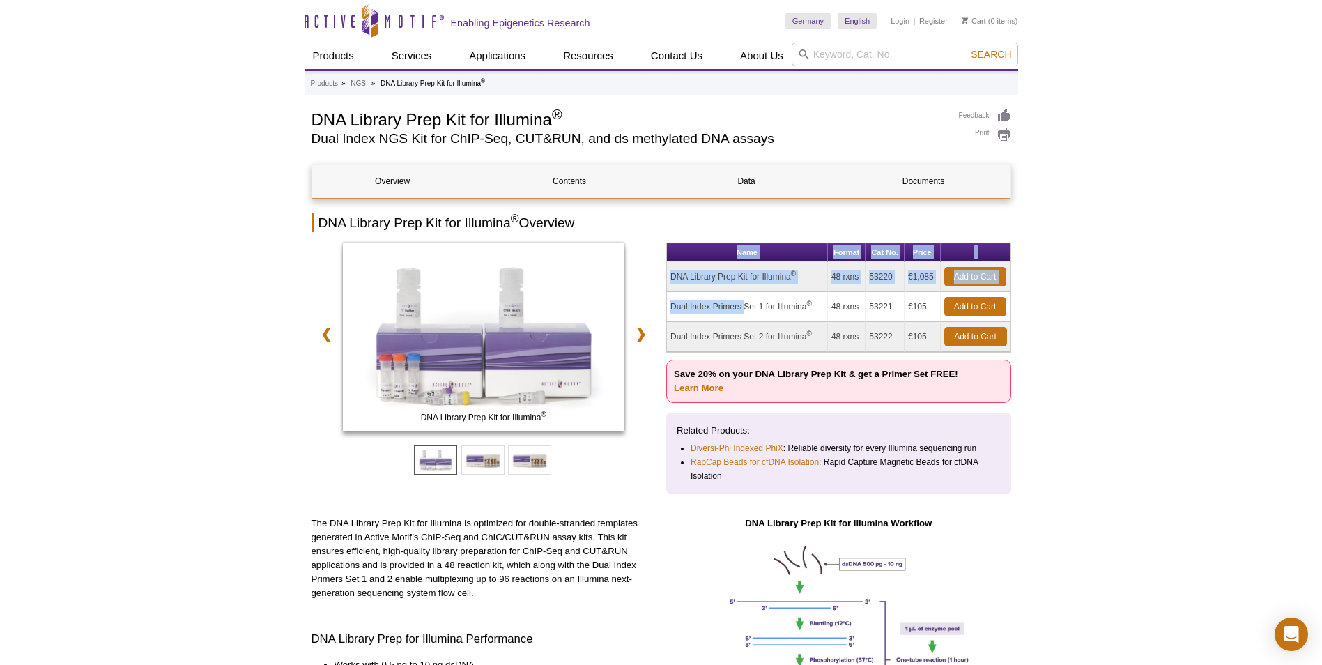
drag, startPoint x: 671, startPoint y: 303, endPoint x: 1033, endPoint y: 335, distance: 364.0
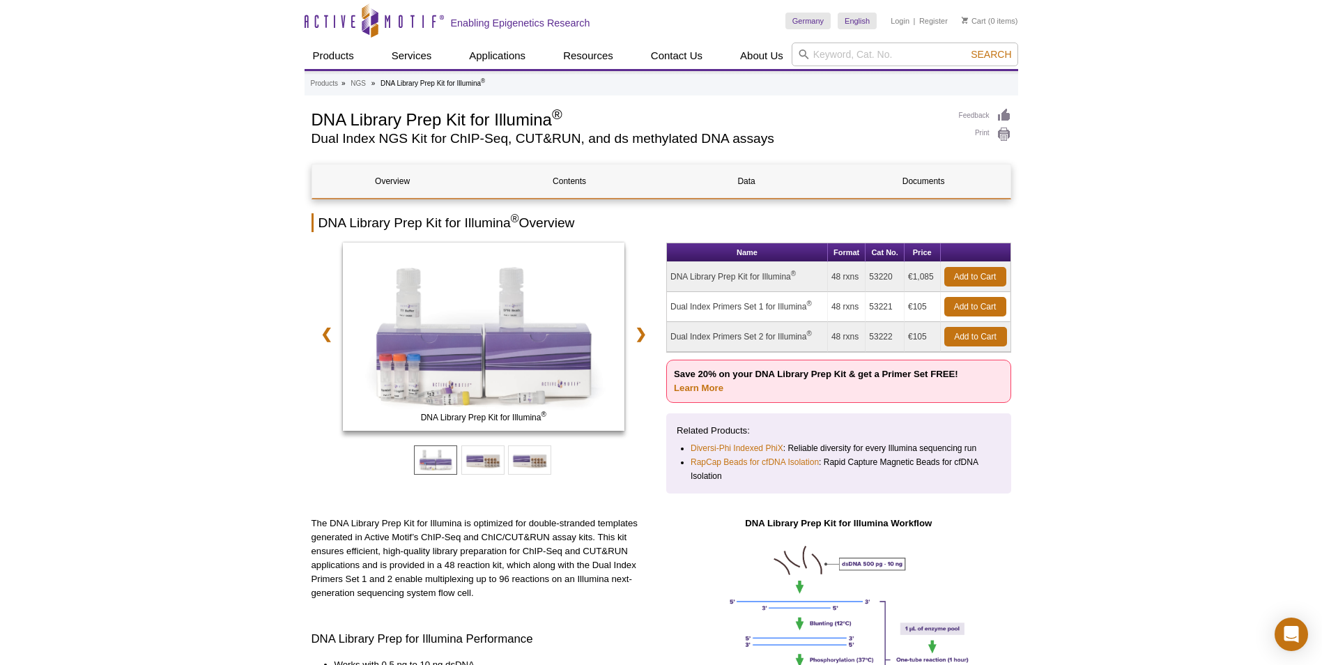
drag, startPoint x: 1033, startPoint y: 335, endPoint x: 1047, endPoint y: 357, distance: 25.7
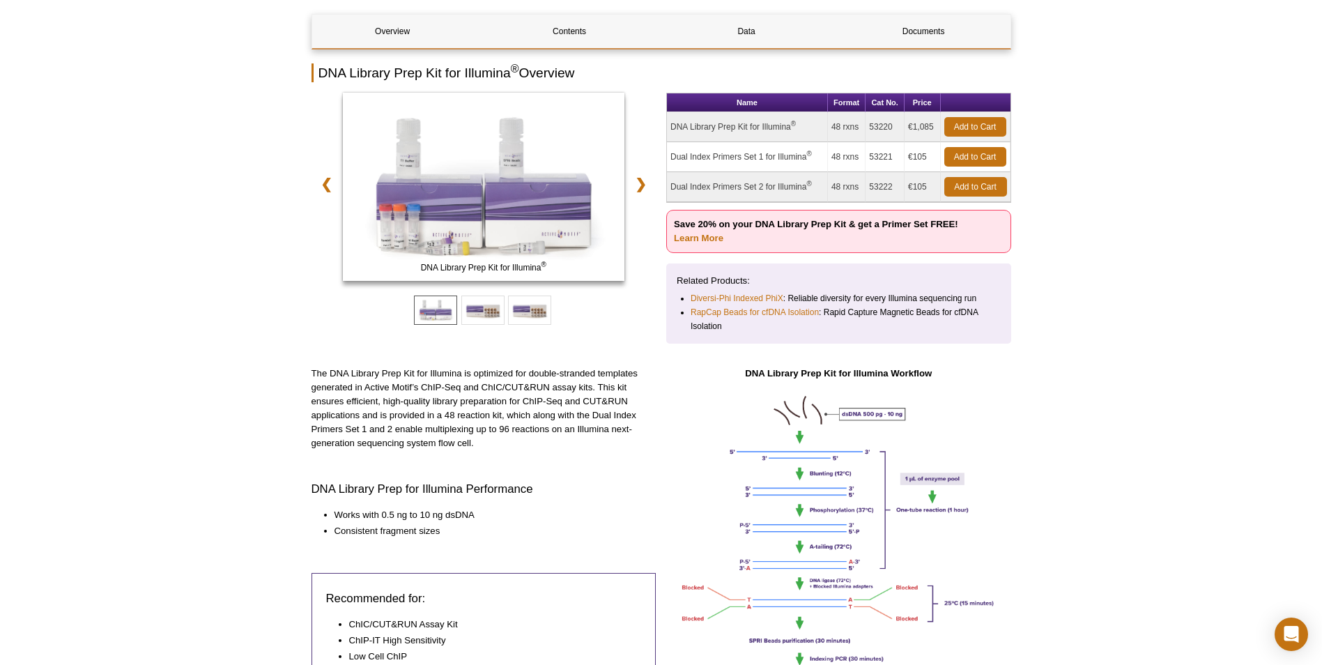
scroll to position [70, 0]
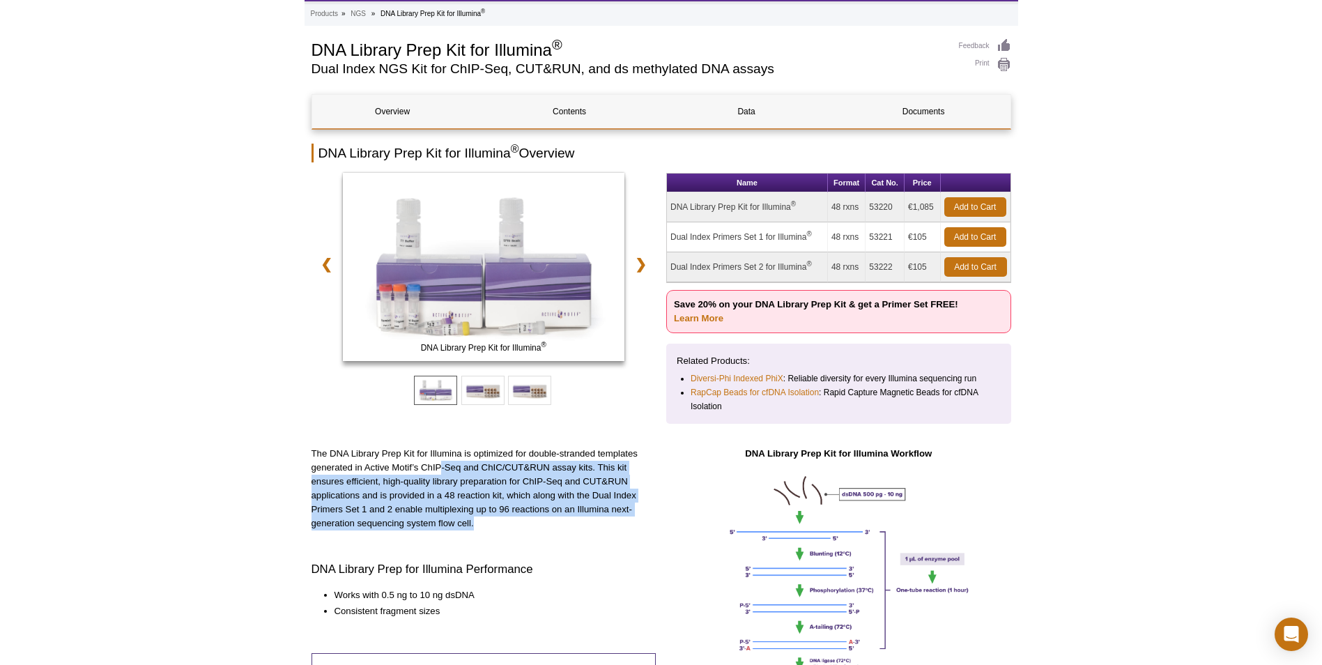
drag, startPoint x: 441, startPoint y: 466, endPoint x: 540, endPoint y: 522, distance: 114.0
click at [540, 522] on p "The DNA Library Prep Kit for Illumina is optimized for double-stranded template…" at bounding box center [484, 489] width 345 height 84
drag, startPoint x: 540, startPoint y: 522, endPoint x: 549, endPoint y: 522, distance: 9.1
click at [547, 522] on p "The DNA Library Prep Kit for Illumina is optimized for double-stranded template…" at bounding box center [484, 489] width 345 height 84
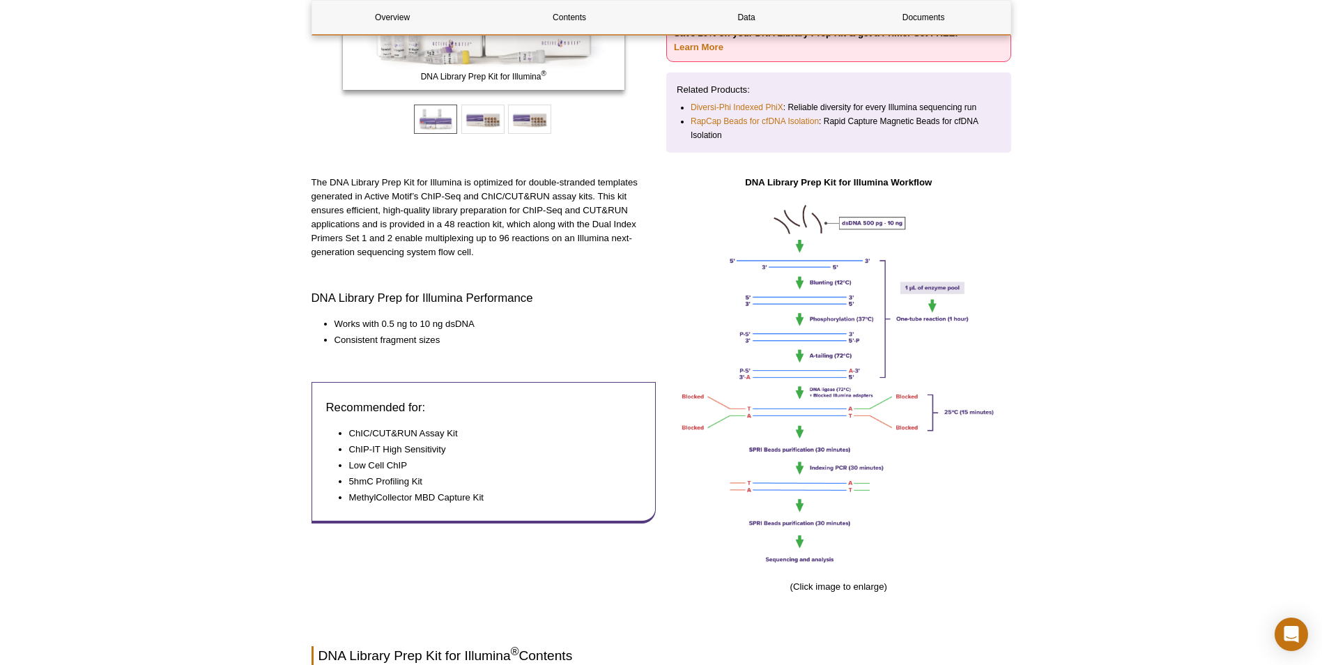
scroll to position [349, 0]
